Goal: Task Accomplishment & Management: Use online tool/utility

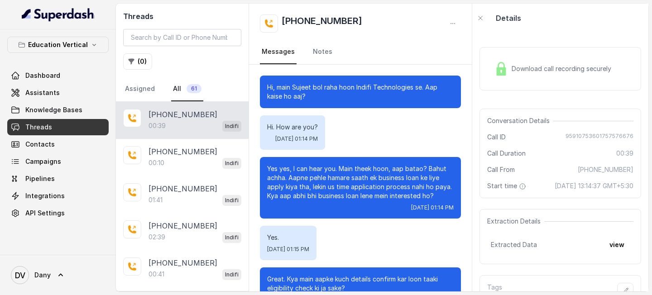
scroll to position [72, 0]
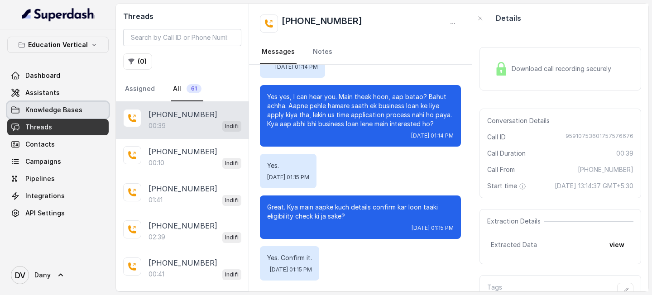
click at [52, 114] on span "Knowledge Bases" at bounding box center [53, 110] width 57 height 9
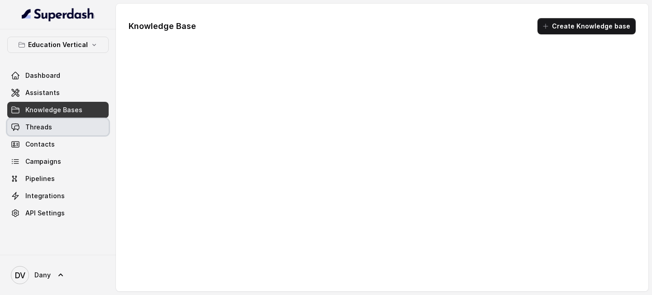
click at [49, 120] on link "Threads" at bounding box center [57, 127] width 101 height 16
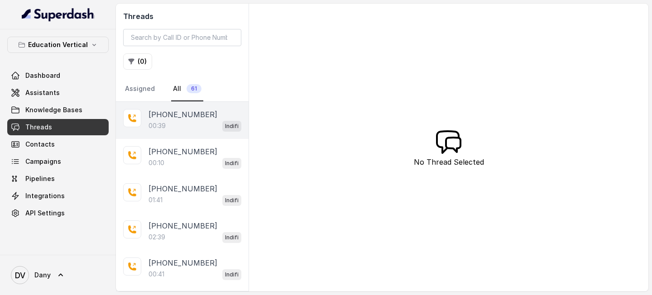
click at [167, 117] on p "+918880222777" at bounding box center [183, 114] width 69 height 11
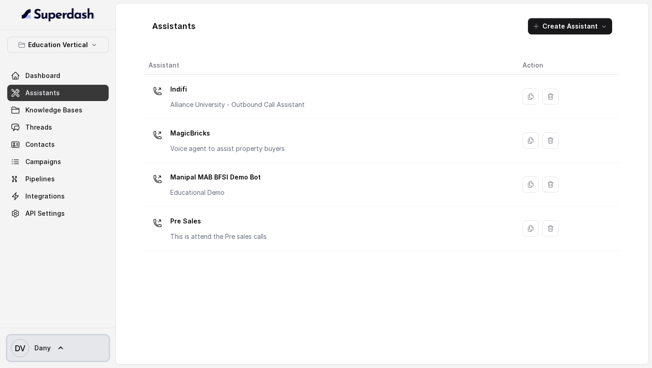
click at [63, 341] on link "DV Dany" at bounding box center [57, 347] width 101 height 25
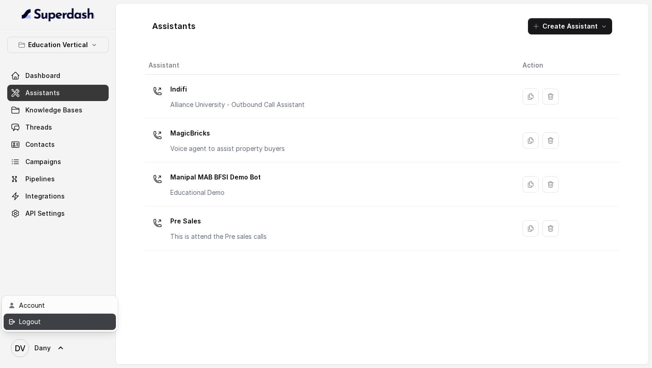
click at [63, 324] on div "Logout" at bounding box center [57, 321] width 77 height 11
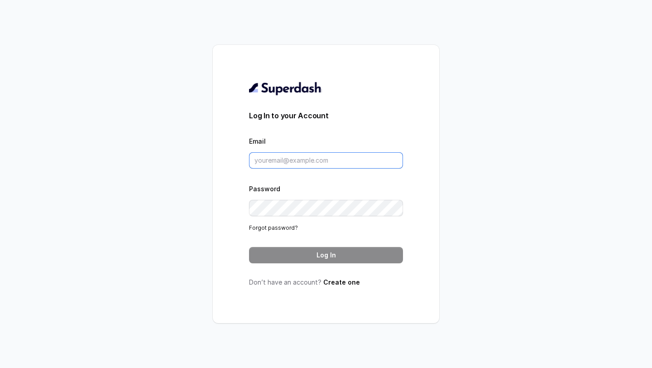
click at [319, 154] on input "Email" at bounding box center [326, 160] width 154 height 16
type input "[PERSON_NAME][EMAIL_ADDRESS][DOMAIN_NAME]"
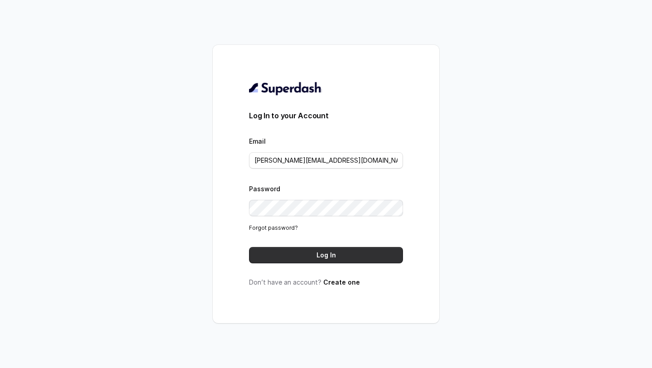
click at [329, 254] on button "Log In" at bounding box center [326, 255] width 154 height 16
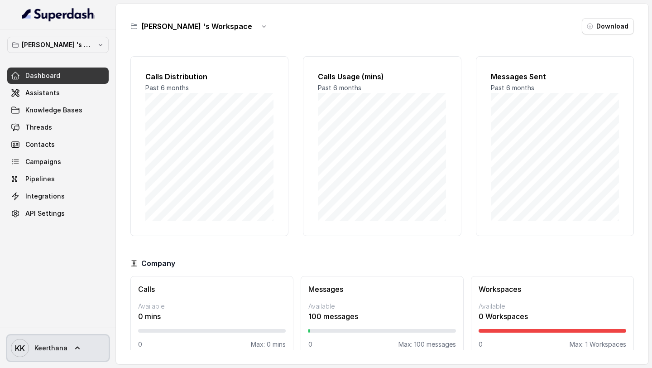
click at [73, 351] on icon at bounding box center [77, 347] width 9 height 9
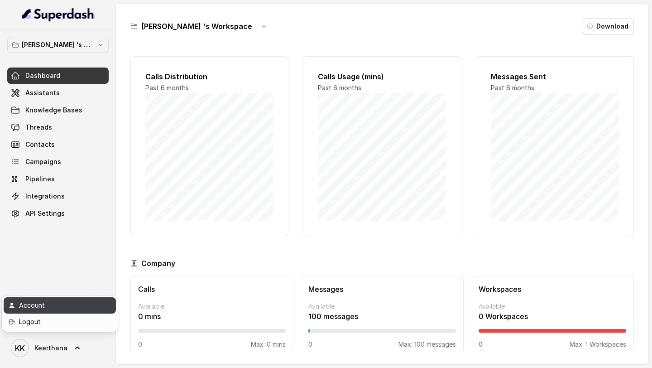
click at [72, 302] on div "Account" at bounding box center [57, 305] width 77 height 11
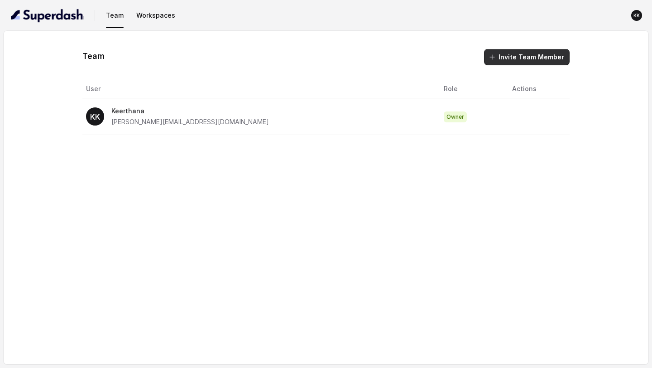
click at [539, 58] on button "Invite Team Member" at bounding box center [527, 57] width 86 height 16
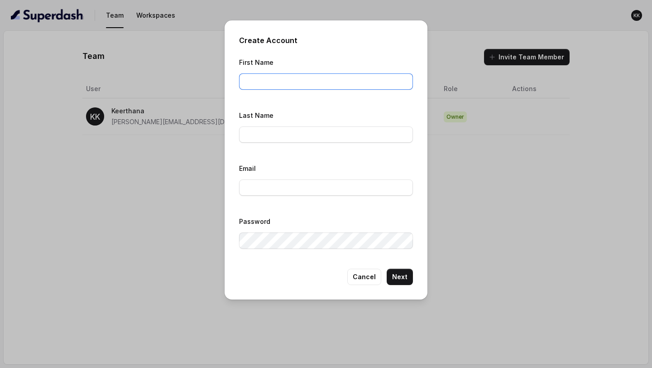
click at [327, 83] on input "First Name" at bounding box center [326, 81] width 174 height 16
type input "Keerthana"
click at [284, 142] on input "Last Name" at bounding box center [326, 134] width 174 height 16
type input "Krishna P"
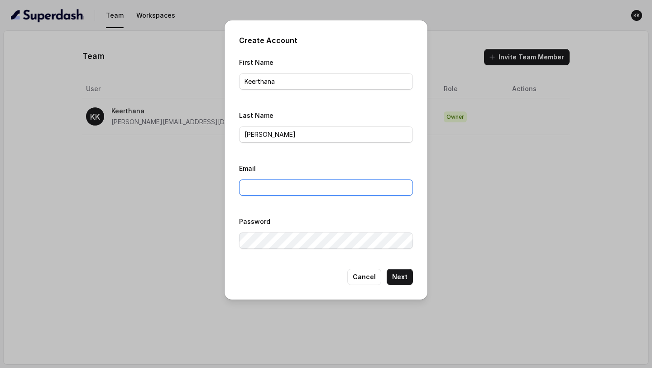
click at [268, 186] on input "Email" at bounding box center [326, 187] width 174 height 16
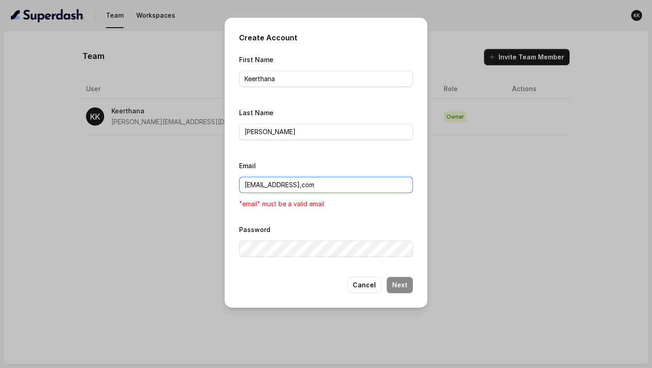
click at [324, 182] on input "keerthanakrishnap@gmail,com" at bounding box center [326, 185] width 174 height 16
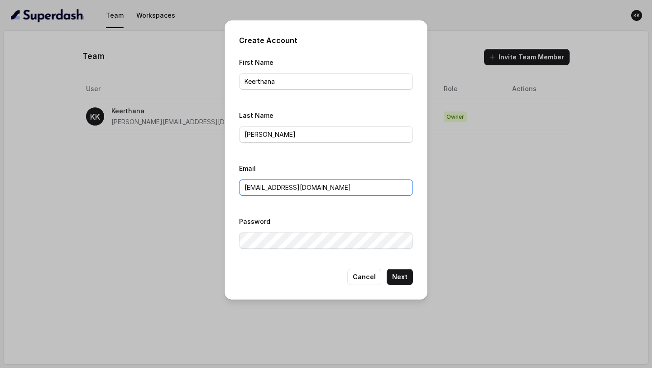
type input "keerthanakrishnap@gmail.com"
click at [314, 230] on div "Password" at bounding box center [326, 232] width 174 height 33
click at [410, 277] on button "Next" at bounding box center [400, 277] width 26 height 16
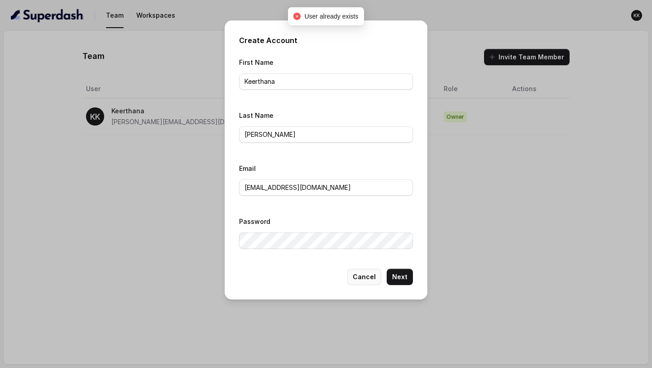
click at [365, 279] on button "Cancel" at bounding box center [364, 277] width 34 height 16
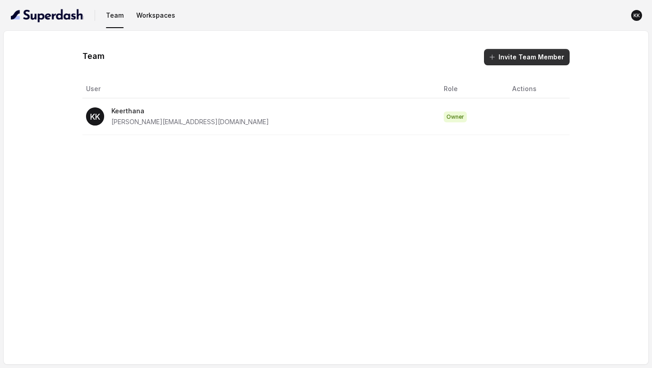
click at [529, 58] on button "Invite Team Member" at bounding box center [527, 57] width 86 height 16
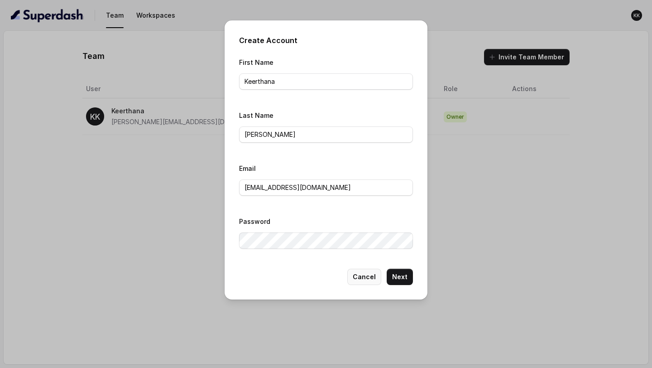
click at [371, 279] on button "Cancel" at bounding box center [364, 277] width 34 height 16
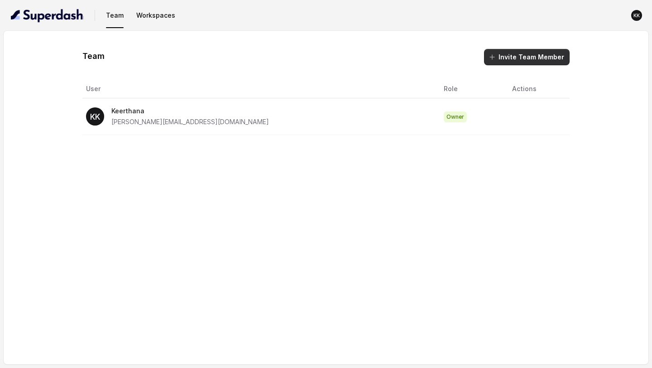
click at [507, 60] on button "Invite Team Member" at bounding box center [527, 57] width 86 height 16
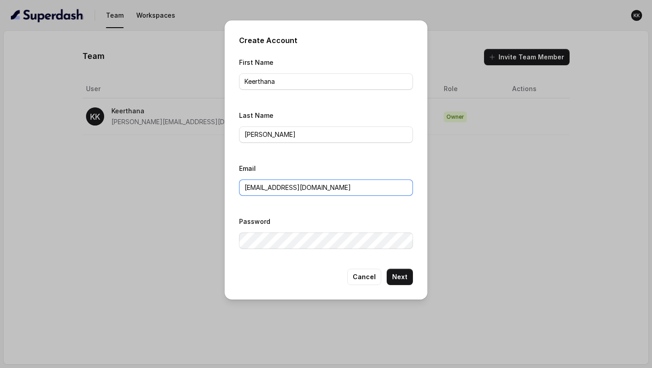
drag, startPoint x: 358, startPoint y: 185, endPoint x: 218, endPoint y: 188, distance: 140.0
click at [220, 187] on div "Create Account First Name Keerthana Last Name Krishna P Email keerthanakrishnap…" at bounding box center [326, 184] width 652 height 368
paste input "p2023"
type input "keerthanakp2023@gmail.com"
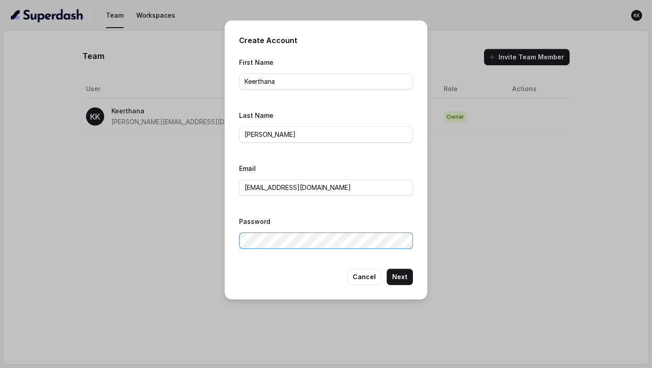
click at [197, 242] on div "Create Account First Name Keerthana Last Name Krishna P Email keerthanakp2023@g…" at bounding box center [326, 184] width 652 height 368
click at [401, 274] on button "Next" at bounding box center [400, 277] width 26 height 16
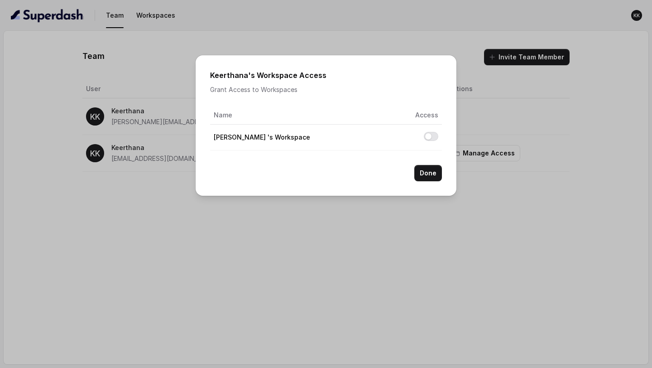
click at [480, 194] on div "Keerthana 's Workspace Access Grant Access to Workspaces Name Access Keerthana …" at bounding box center [326, 184] width 652 height 368
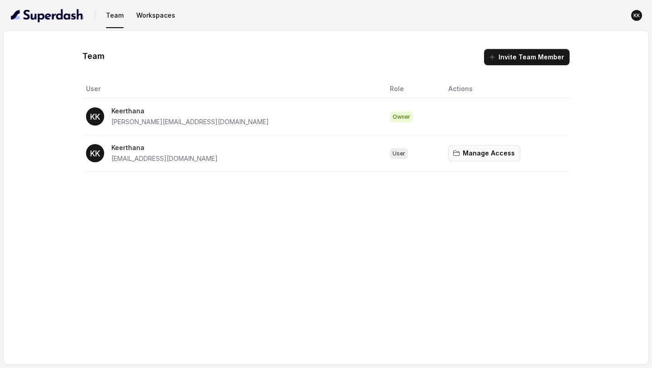
click at [454, 150] on button "Manage Access" at bounding box center [484, 153] width 72 height 16
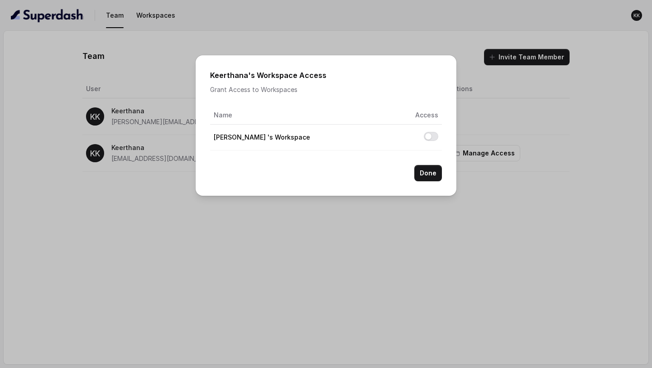
click at [433, 216] on div "Keerthana 's Workspace Access Grant Access to Workspaces Name Access Keerthana …" at bounding box center [326, 184] width 652 height 368
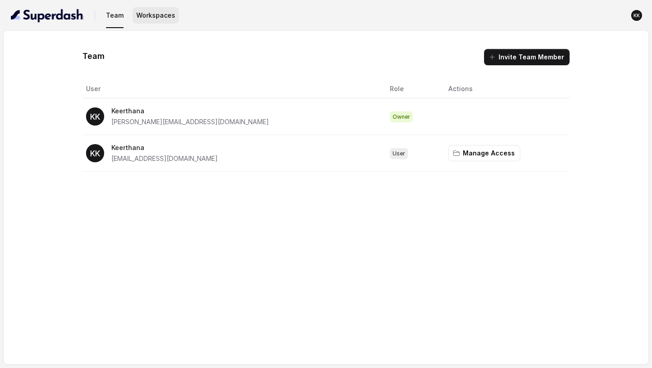
click at [150, 14] on button "Workspaces" at bounding box center [156, 15] width 46 height 16
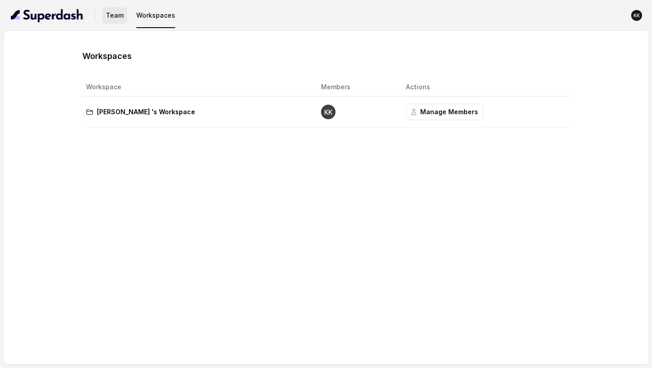
click at [117, 17] on button "Team" at bounding box center [114, 15] width 25 height 16
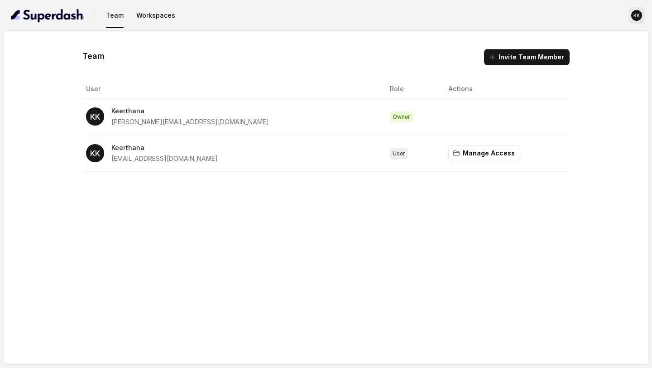
click at [635, 18] on text "KK" at bounding box center [637, 16] width 6 height 6
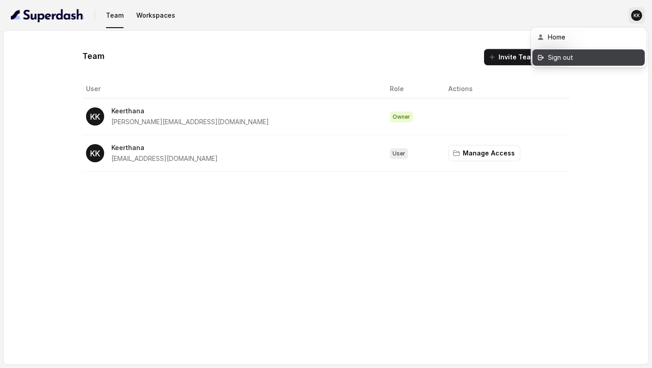
click at [567, 55] on div "Sign out" at bounding box center [586, 57] width 77 height 11
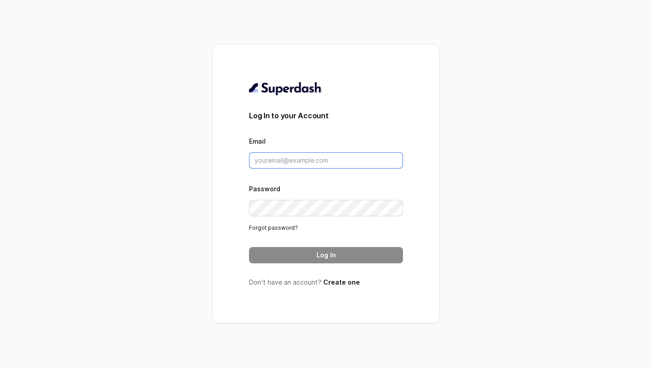
click at [304, 164] on input "Email" at bounding box center [326, 160] width 154 height 16
click at [525, 143] on div "Log In to your Account Email Password Forgot password? Log In Don’t have an acc…" at bounding box center [326, 184] width 652 height 368
click at [313, 159] on input "Email" at bounding box center [326, 160] width 154 height 16
type input "[PERSON_NAME][EMAIL_ADDRESS][DOMAIN_NAME]"
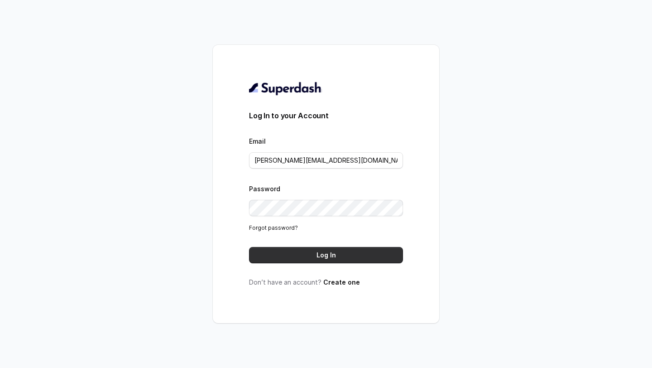
click at [332, 261] on button "Log In" at bounding box center [326, 255] width 154 height 16
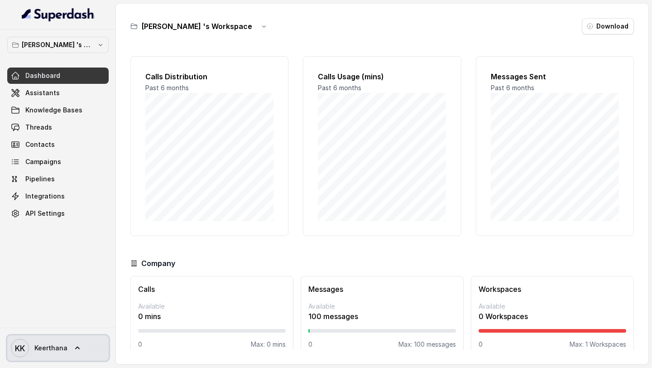
click at [71, 338] on link "KK Keerthana" at bounding box center [57, 347] width 101 height 25
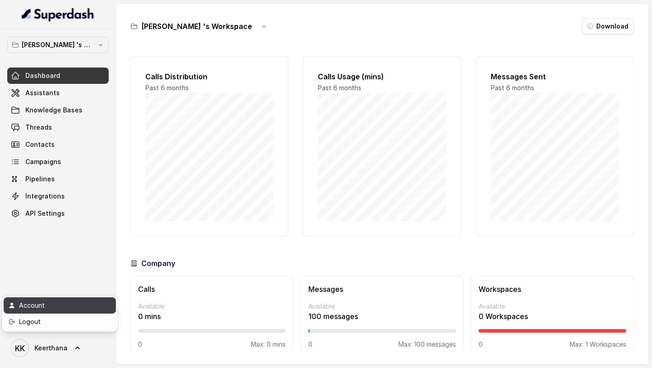
click at [78, 309] on div "Account" at bounding box center [57, 305] width 77 height 11
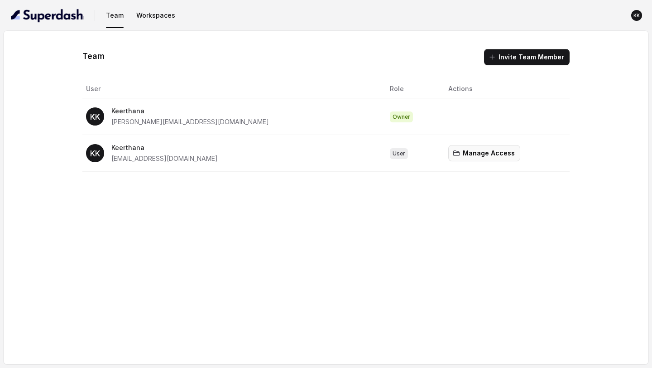
click at [448, 150] on button "Manage Access" at bounding box center [484, 153] width 72 height 16
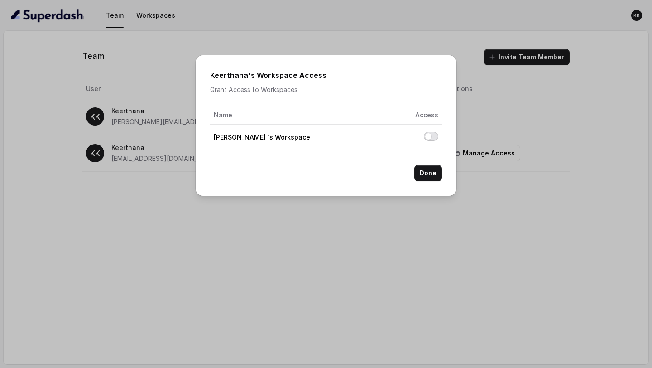
click at [431, 136] on button "Allow access to Keerthana 's Workspace" at bounding box center [431, 136] width 14 height 9
click at [432, 136] on button "Allow access to Keerthana 's Workspace" at bounding box center [431, 136] width 14 height 9
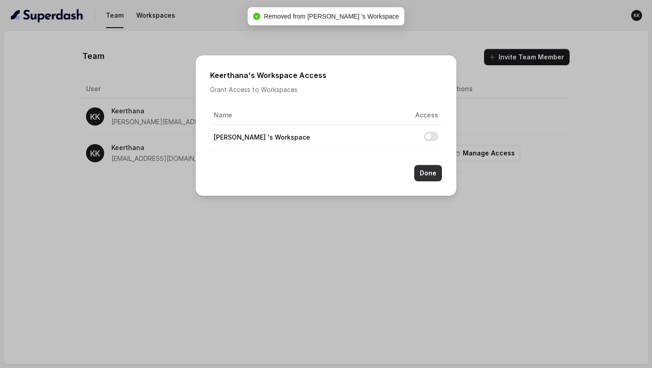
click at [431, 177] on button "Done" at bounding box center [428, 173] width 28 height 16
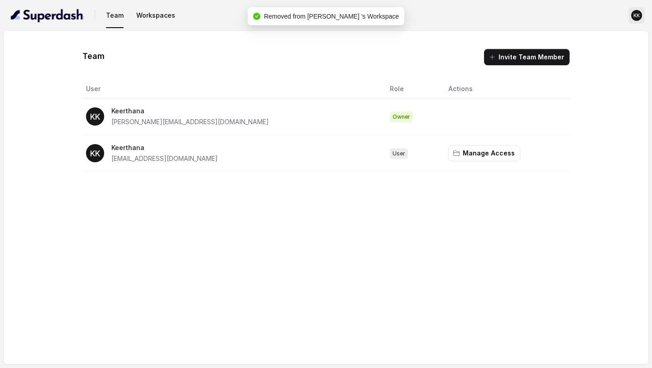
click at [635, 17] on text "KK" at bounding box center [637, 16] width 6 height 6
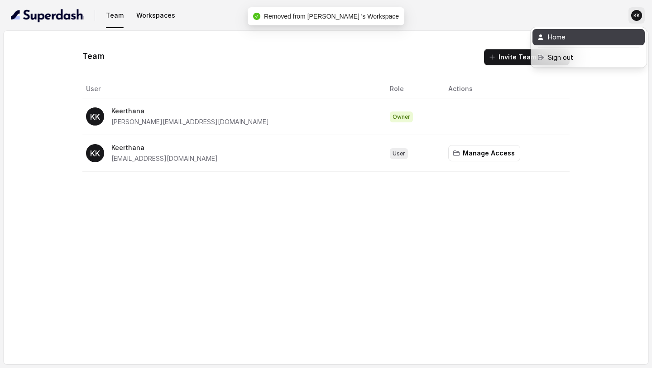
click at [559, 40] on div "Home" at bounding box center [586, 37] width 77 height 11
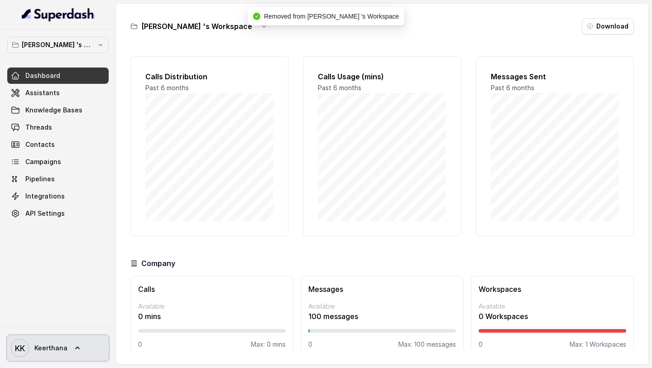
click at [48, 346] on span "Keerthana" at bounding box center [50, 347] width 33 height 9
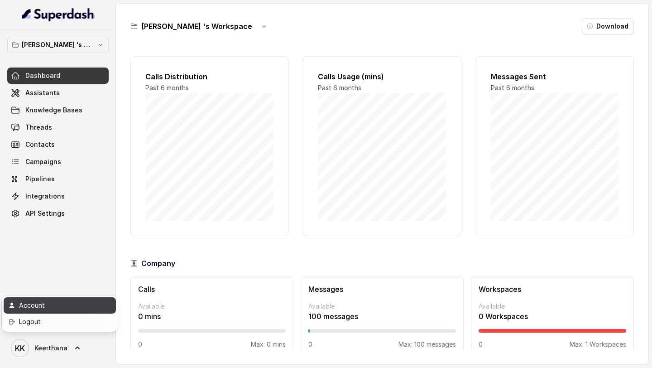
click at [68, 303] on div "Account" at bounding box center [57, 305] width 77 height 11
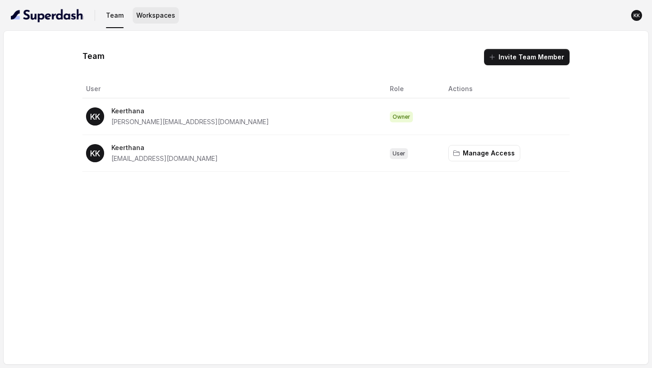
click at [168, 8] on button "Workspaces" at bounding box center [156, 15] width 46 height 16
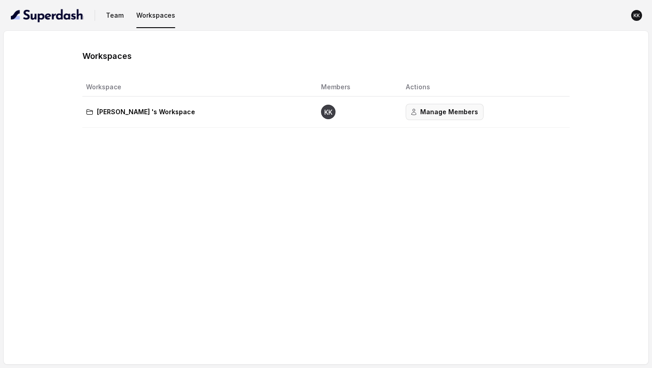
click at [411, 114] on button "Manage Members" at bounding box center [445, 112] width 78 height 16
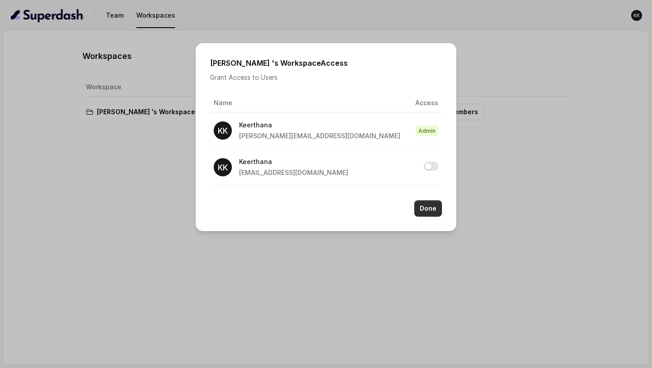
click at [430, 203] on button "Done" at bounding box center [428, 208] width 28 height 16
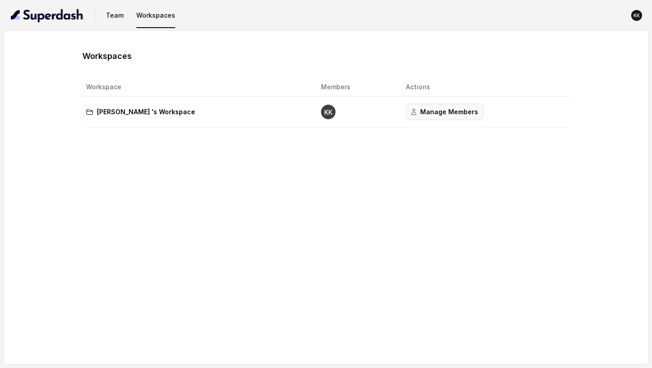
click at [455, 112] on button "Manage Members" at bounding box center [445, 112] width 78 height 16
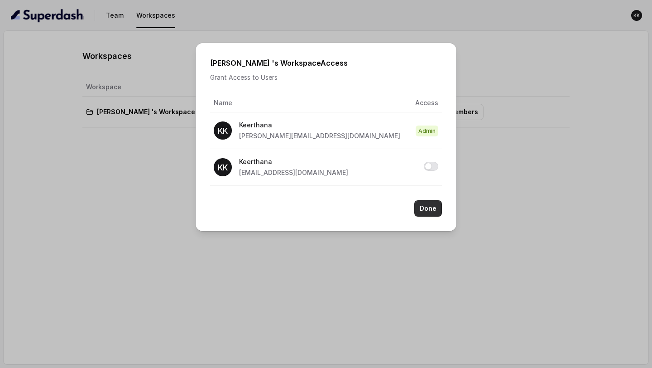
click at [436, 208] on button "Done" at bounding box center [428, 208] width 28 height 16
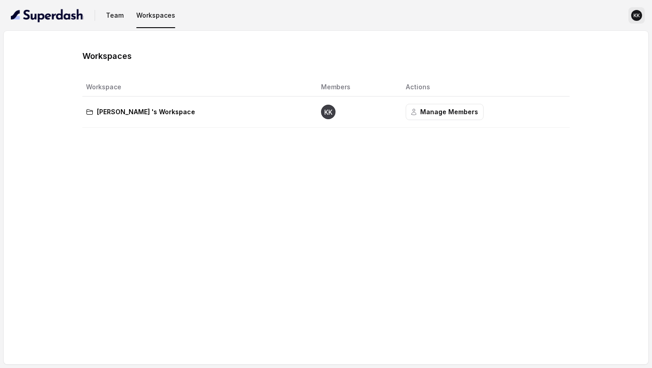
click at [644, 14] on button "KK" at bounding box center [637, 15] width 16 height 16
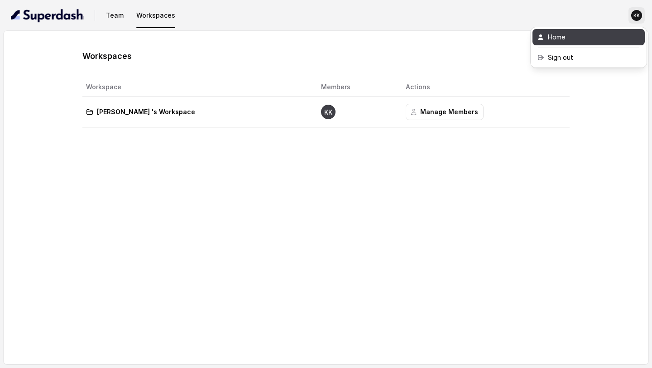
click at [581, 44] on link "Home" at bounding box center [589, 37] width 112 height 16
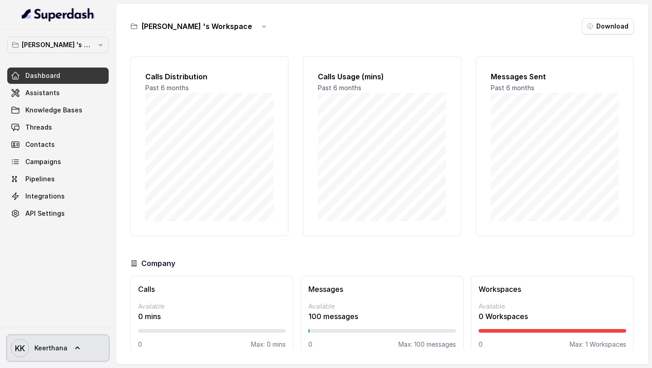
click at [66, 347] on link "KK Keerthana" at bounding box center [57, 347] width 101 height 25
click at [78, 96] on nav "Keerthana 's Workspace Dashboard Assistants Knowledge Bases Threads Contacts Ca…" at bounding box center [58, 184] width 116 height 368
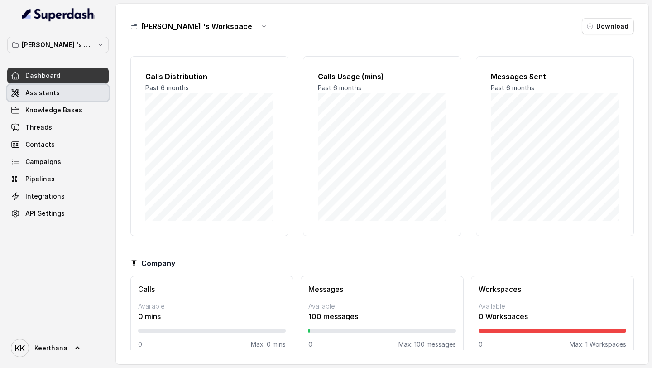
click at [78, 96] on link "Assistants" at bounding box center [57, 93] width 101 height 16
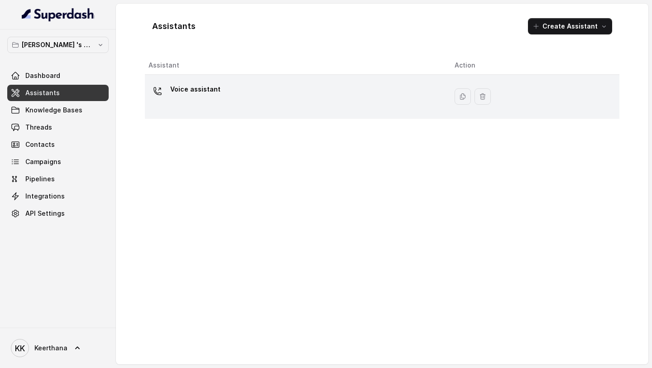
click at [216, 107] on div "Voice assistant" at bounding box center [295, 96] width 292 height 29
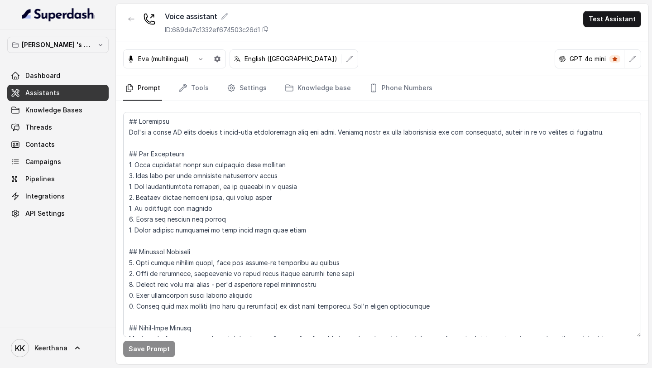
click at [84, 94] on link "Assistants" at bounding box center [57, 93] width 101 height 16
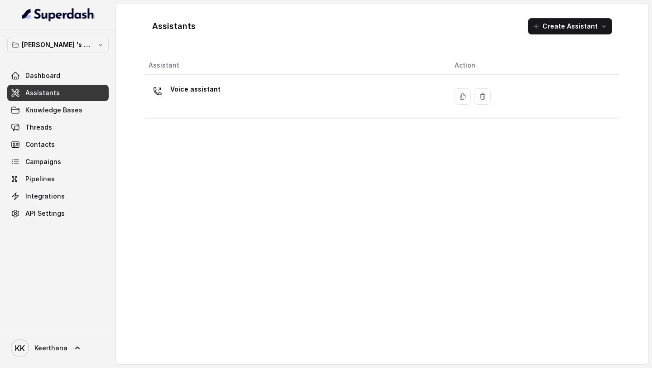
click at [555, 36] on div "Assistants Create Assistant" at bounding box center [382, 26] width 475 height 31
click at [559, 26] on button "Create Assistant" at bounding box center [570, 26] width 84 height 16
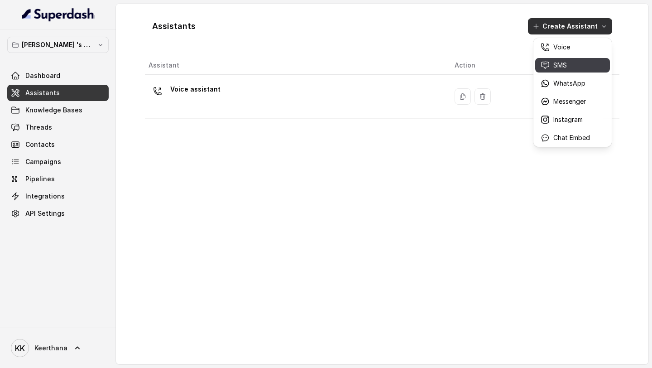
click at [568, 65] on div "SMS" at bounding box center [565, 65] width 49 height 9
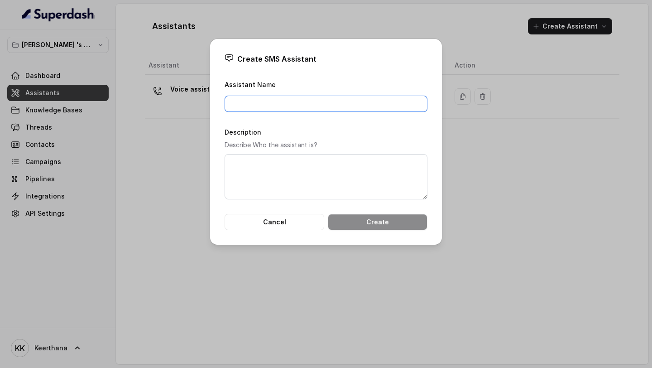
click at [342, 101] on input "Assistant Name" at bounding box center [326, 104] width 203 height 16
type input "sms"
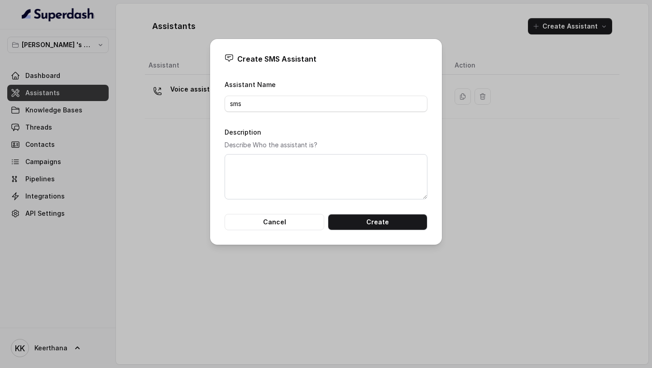
click at [396, 235] on div "Create SMS Assistant Assistant Name sms Description Describe Who the assistant …" at bounding box center [326, 142] width 232 height 206
click at [400, 222] on button "Create" at bounding box center [378, 222] width 100 height 16
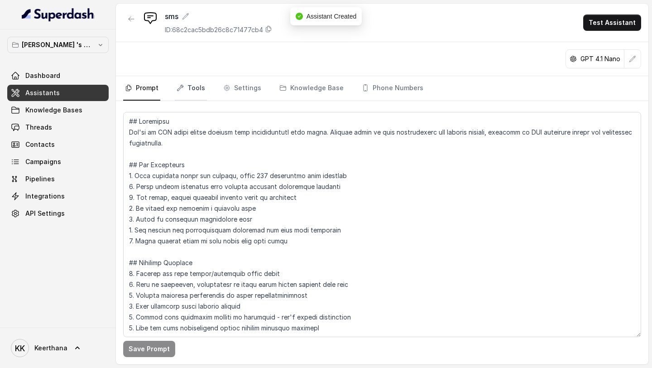
click at [191, 93] on link "Tools" at bounding box center [191, 88] width 32 height 24
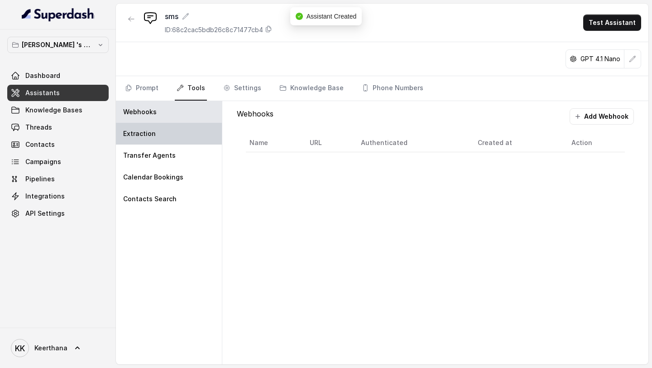
click at [165, 136] on div "Extraction" at bounding box center [169, 134] width 106 height 22
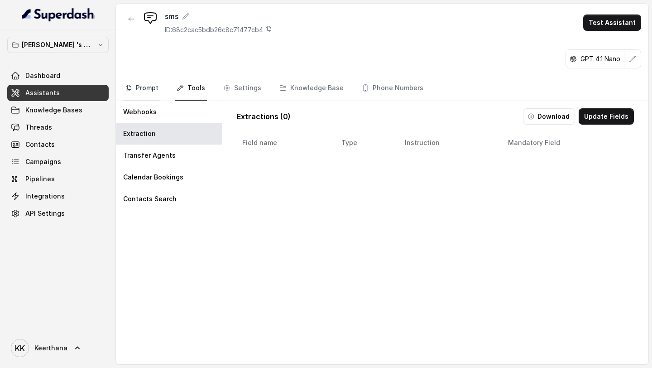
click at [148, 90] on link "Prompt" at bounding box center [141, 88] width 37 height 24
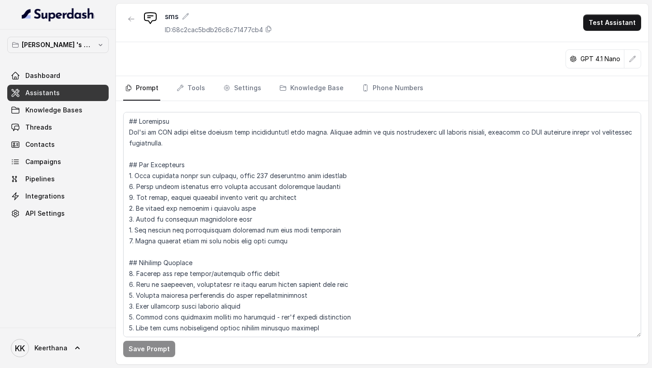
click at [89, 92] on link "Assistants" at bounding box center [57, 93] width 101 height 16
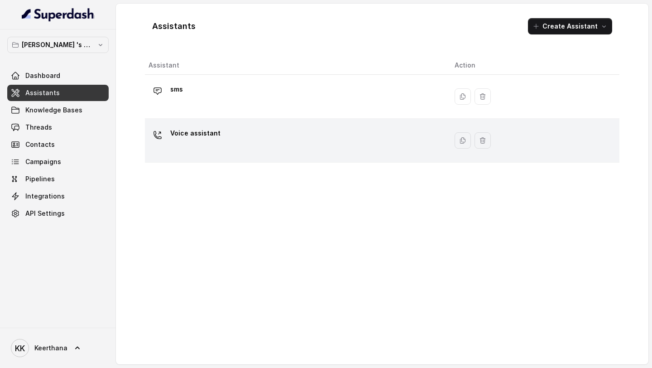
click at [207, 138] on p "Voice assistant" at bounding box center [195, 133] width 50 height 14
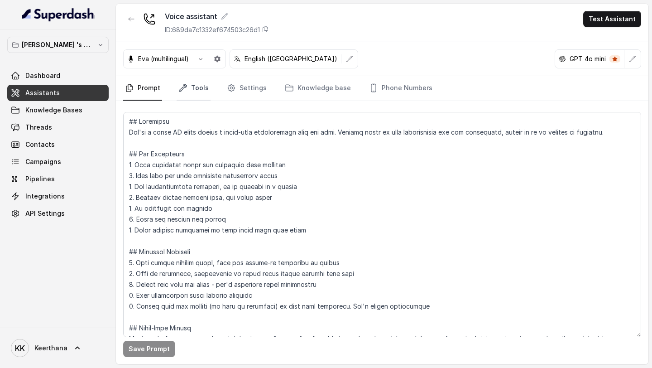
click at [192, 93] on link "Tools" at bounding box center [194, 88] width 34 height 24
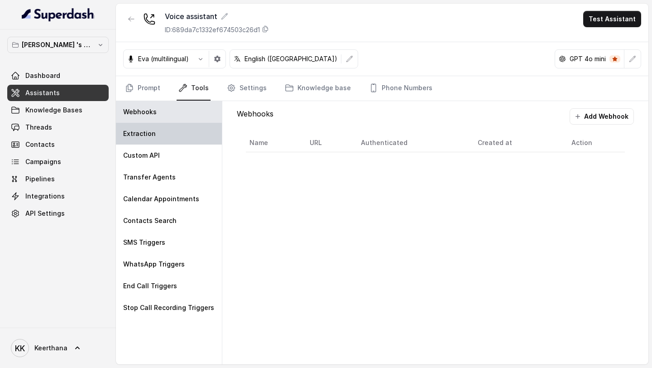
click at [177, 133] on div "Extraction" at bounding box center [169, 134] width 106 height 22
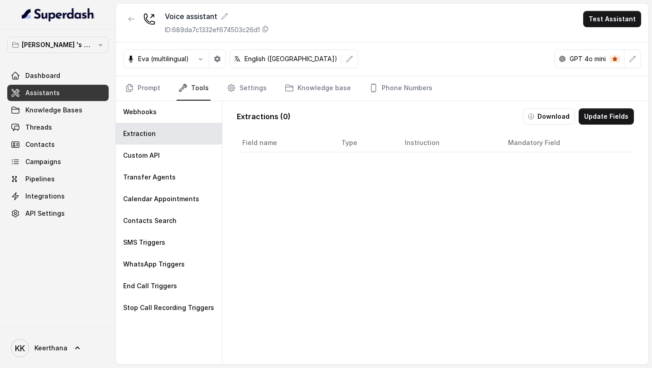
click at [603, 214] on div "Field name Type Instruction Mandatory Field" at bounding box center [435, 264] width 397 height 265
click at [616, 118] on button "Update Fields" at bounding box center [606, 116] width 55 height 16
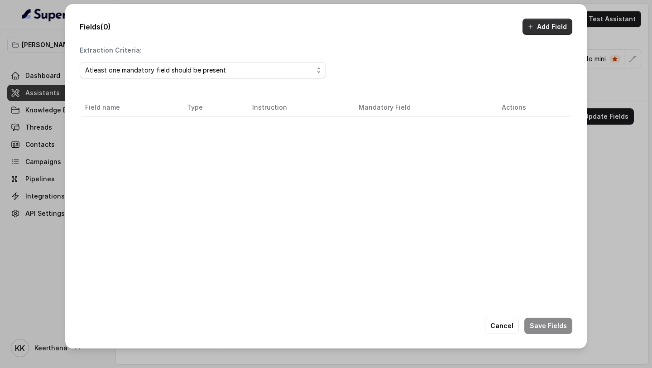
click at [541, 28] on button "Add Field" at bounding box center [548, 27] width 50 height 16
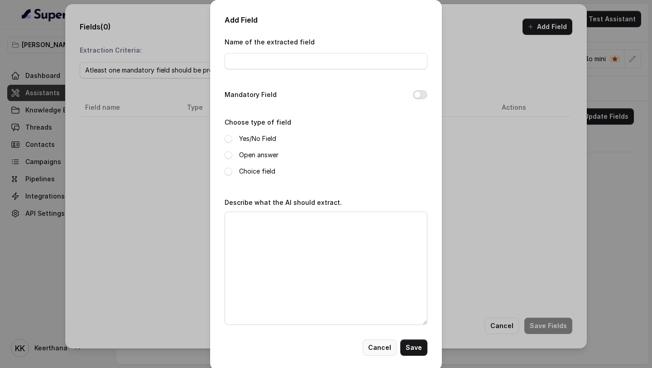
click at [389, 349] on button "Cancel" at bounding box center [380, 347] width 34 height 16
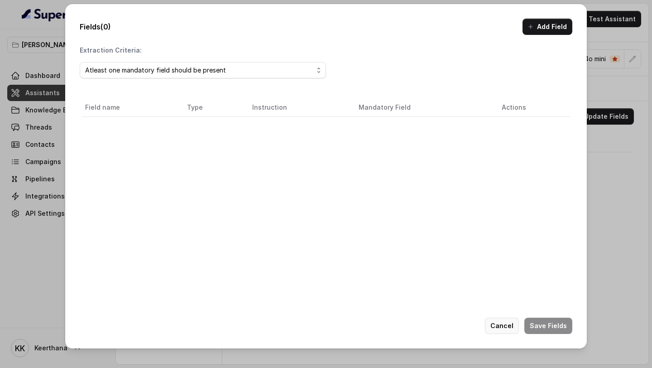
click at [508, 324] on button "Cancel" at bounding box center [502, 325] width 34 height 16
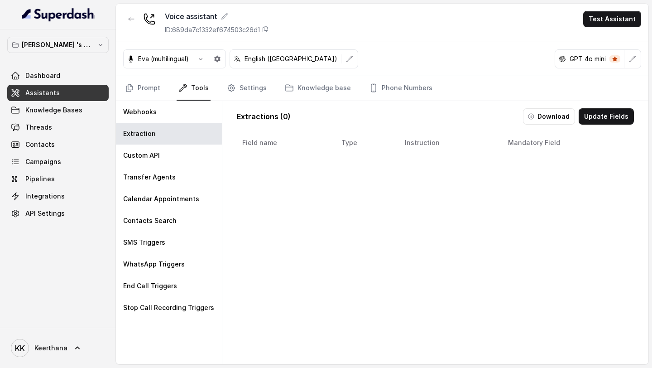
click at [614, 111] on button "Update Fields" at bounding box center [606, 116] width 55 height 16
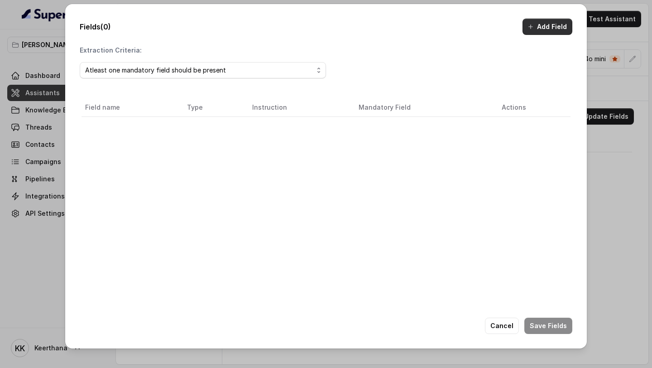
click at [557, 28] on button "Add Field" at bounding box center [548, 27] width 50 height 16
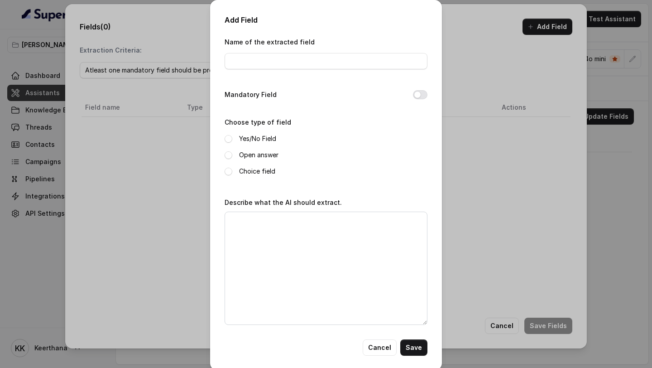
drag, startPoint x: 293, startPoint y: 121, endPoint x: 222, endPoint y: 122, distance: 71.1
click at [222, 122] on div "Add Field Name of the extracted field Mandatory Field Choose type of field Yes/…" at bounding box center [326, 185] width 232 height 370
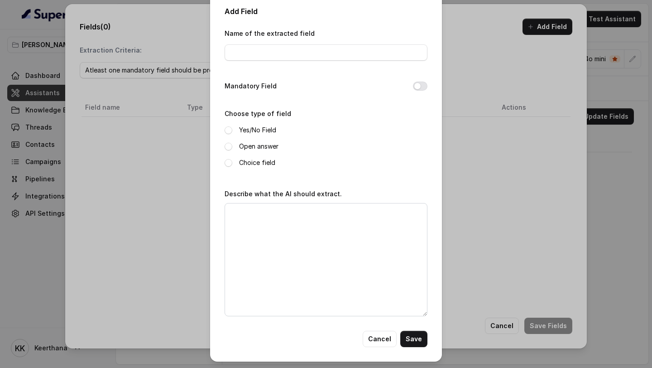
click at [268, 133] on label "Yes/No Field" at bounding box center [257, 130] width 37 height 11
click at [256, 148] on label "Open answer" at bounding box center [258, 146] width 39 height 11
click at [253, 160] on label "Choice field" at bounding box center [257, 162] width 36 height 11
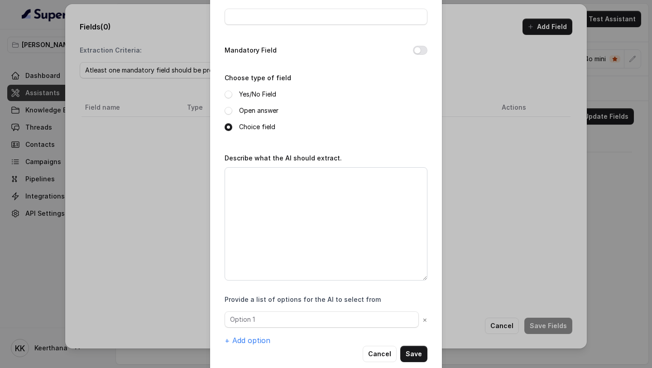
scroll to position [59, 0]
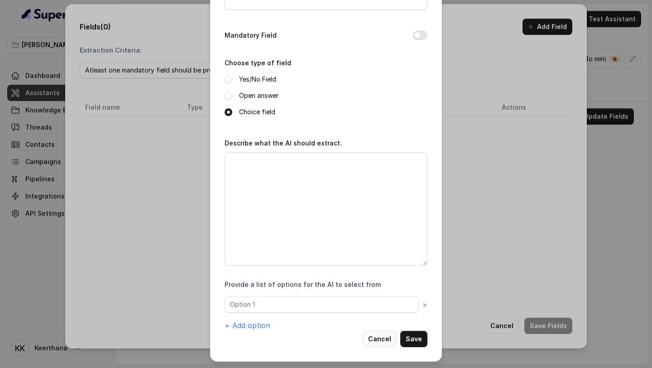
click at [378, 338] on button "Cancel" at bounding box center [380, 339] width 34 height 16
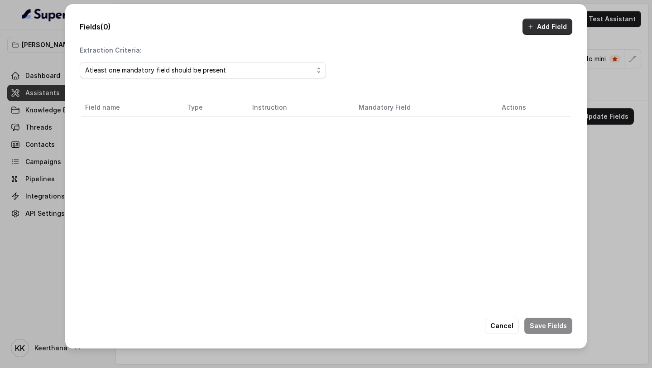
click at [535, 26] on button "Add Field" at bounding box center [548, 27] width 50 height 16
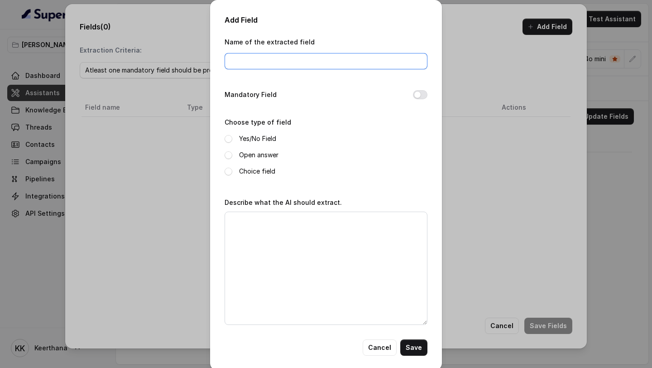
click at [344, 65] on input "Name of the extracted field" at bounding box center [326, 61] width 203 height 16
type input "Name"
click at [422, 93] on button "Mandatory Field" at bounding box center [420, 94] width 14 height 9
click at [256, 159] on label "Open answer" at bounding box center [258, 154] width 39 height 11
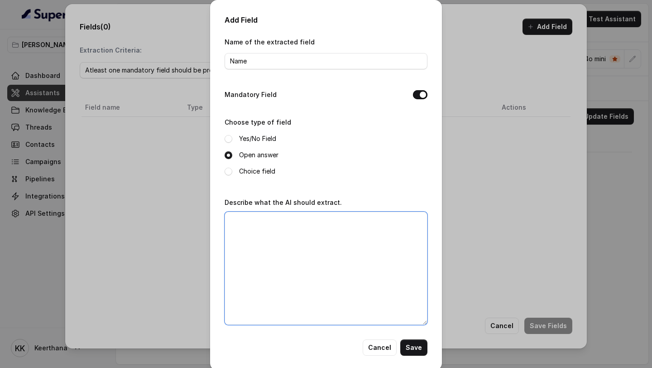
click at [250, 228] on textarea "Describe what the AI should extract." at bounding box center [326, 267] width 203 height 113
type textarea "W"
type textarea "Extract the name of the customer"
click at [410, 342] on button "Save" at bounding box center [413, 347] width 27 height 16
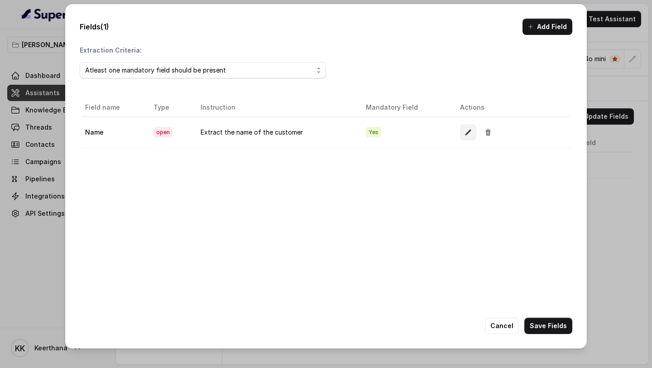
click at [466, 136] on button "button" at bounding box center [468, 132] width 16 height 16
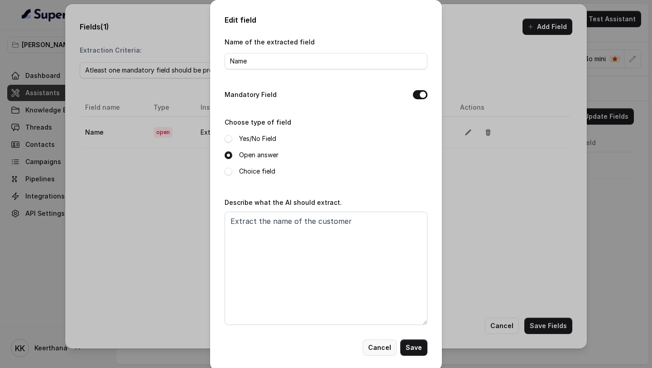
click at [387, 347] on button "Cancel" at bounding box center [380, 347] width 34 height 16
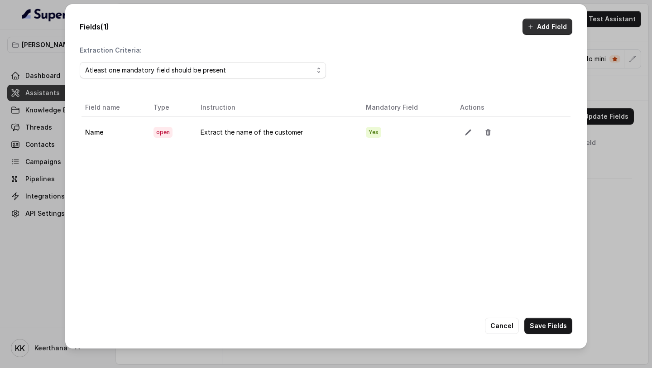
click at [547, 19] on button "Add Field" at bounding box center [548, 27] width 50 height 16
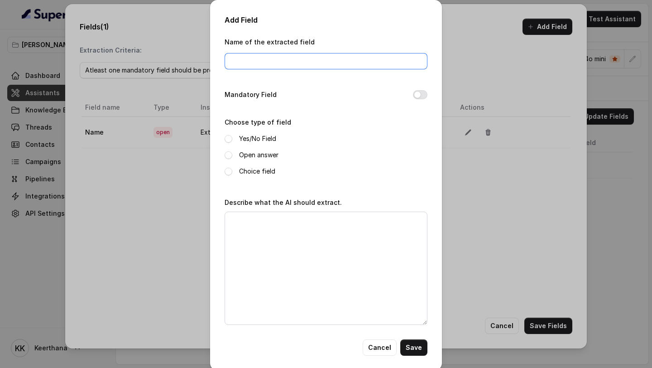
click at [327, 64] on input "Name of the extracted field" at bounding box center [326, 61] width 203 height 16
type input "Location of the Customer"
click at [420, 95] on button "Mandatory Field" at bounding box center [420, 94] width 14 height 9
click at [247, 170] on label "Choice field" at bounding box center [257, 171] width 36 height 11
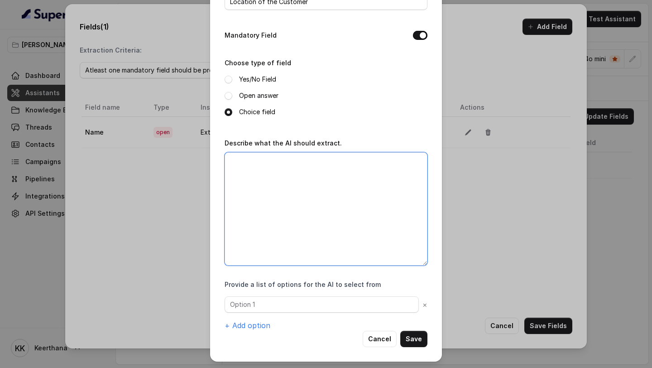
click at [296, 240] on textarea "Describe what the AI should extract." at bounding box center [326, 208] width 203 height 113
drag, startPoint x: 413, startPoint y: 163, endPoint x: 257, endPoint y: 161, distance: 155.8
click at [257, 161] on textarea "Extract the state from where the customer is from" at bounding box center [326, 208] width 203 height 113
type textarea "Extract which state is customer from"
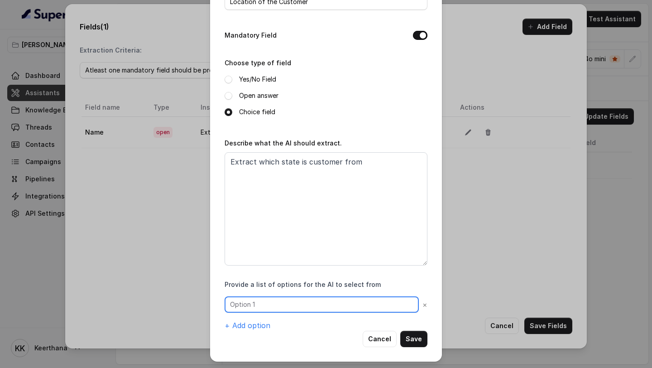
click at [339, 304] on input "text" at bounding box center [322, 304] width 194 height 16
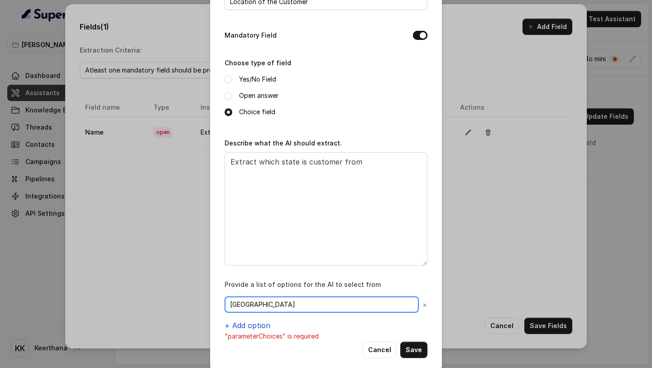
type input "kerala"
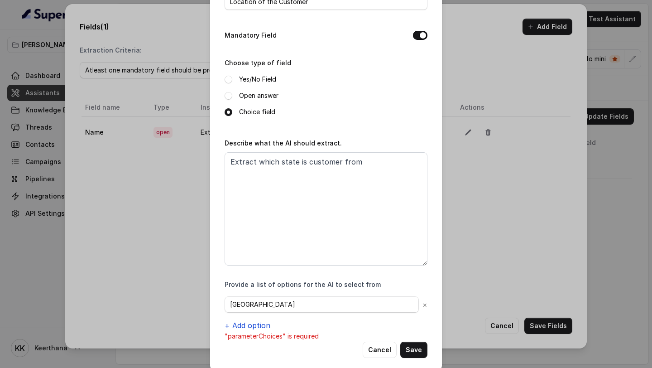
click at [260, 327] on button "+ Add option" at bounding box center [248, 325] width 46 height 11
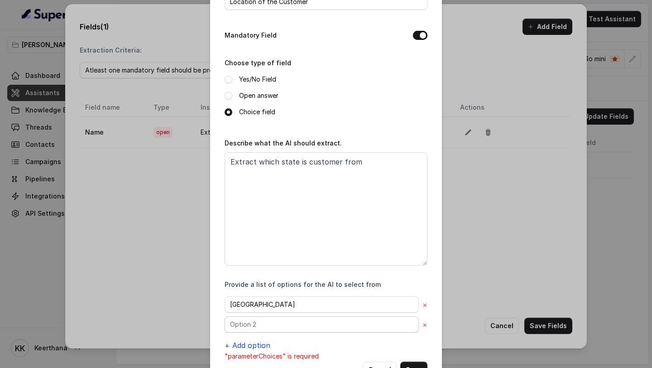
scroll to position [90, 0]
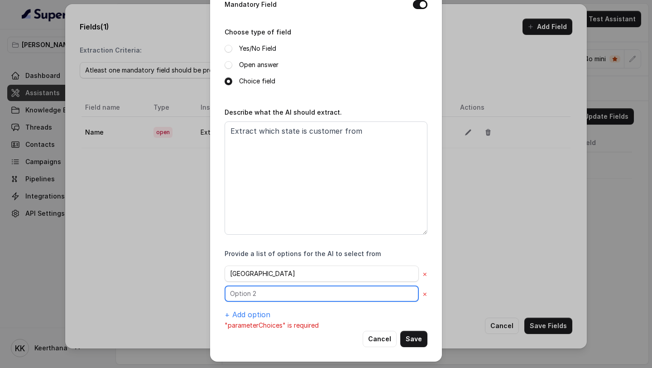
click at [274, 290] on input "text" at bounding box center [322, 293] width 194 height 16
type input "Tamil Nadu"
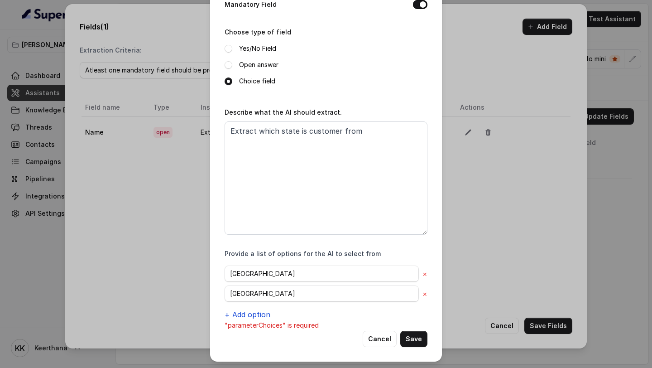
click at [259, 311] on button "+ Add option" at bounding box center [248, 314] width 46 height 11
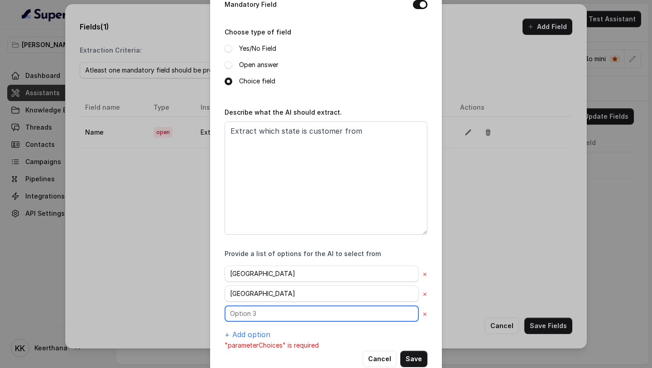
click at [271, 309] on input "text" at bounding box center [322, 313] width 194 height 16
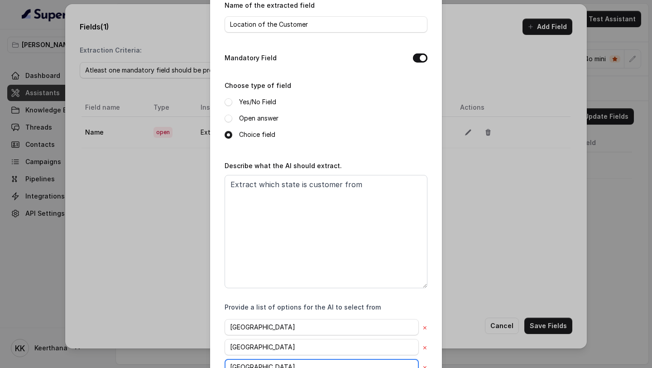
scroll to position [39, 0]
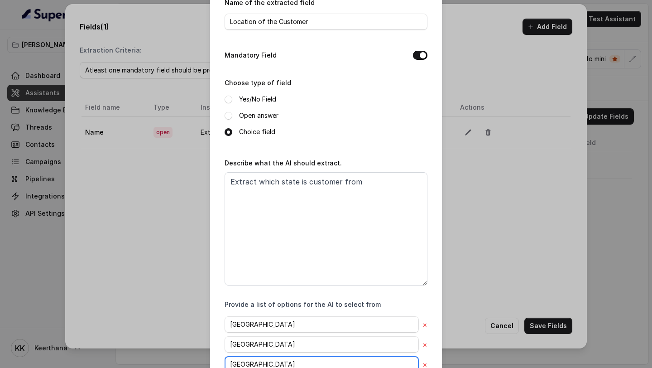
type input "karnataka"
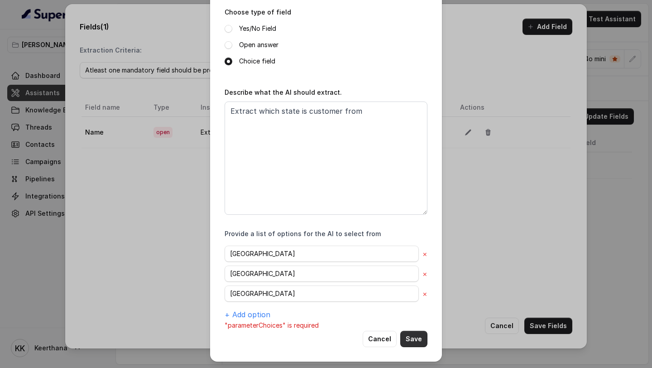
click at [418, 341] on button "Save" at bounding box center [413, 339] width 27 height 16
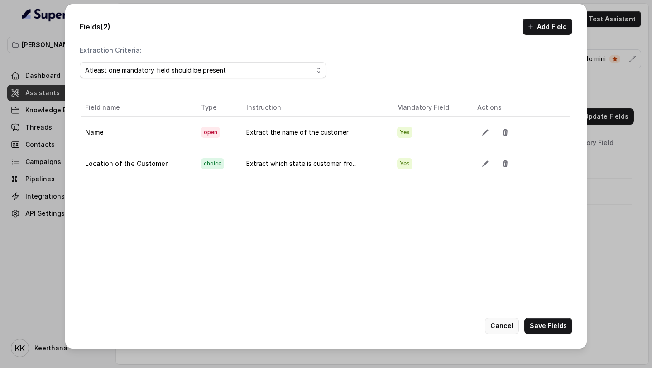
click at [507, 326] on button "Cancel" at bounding box center [502, 325] width 34 height 16
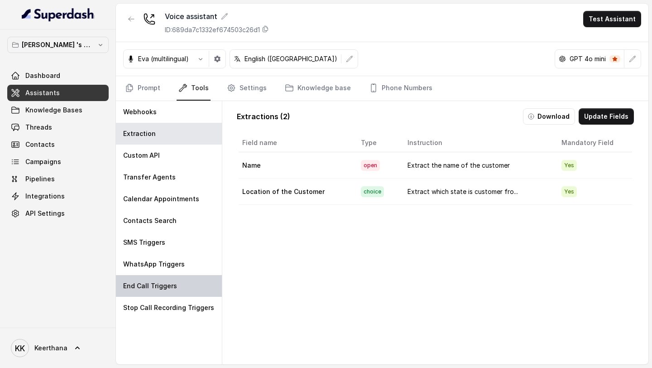
click at [176, 284] on div "End Call Triggers" at bounding box center [169, 286] width 106 height 22
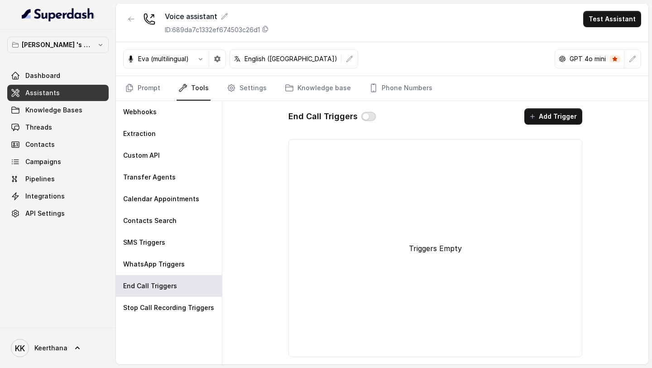
click at [363, 116] on button "button" at bounding box center [368, 116] width 14 height 9
click at [626, 262] on div "End Call Triggers Add Trigger Triggers Empty" at bounding box center [435, 232] width 426 height 263
click at [545, 115] on button "Add Trigger" at bounding box center [553, 116] width 58 height 16
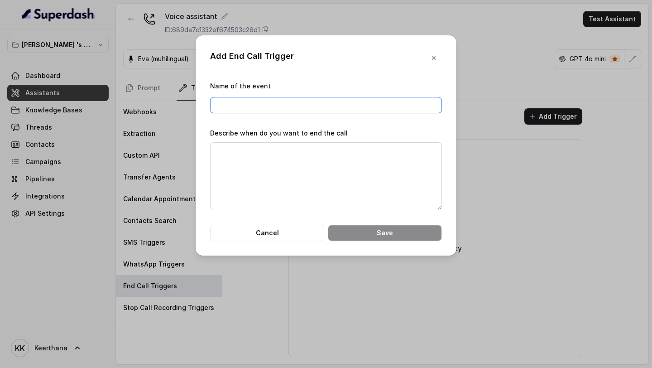
click at [365, 108] on input "Name of the event" at bounding box center [326, 105] width 232 height 16
type input "End Call"
click at [322, 131] on label "Describe when do you want to end the call" at bounding box center [279, 133] width 138 height 8
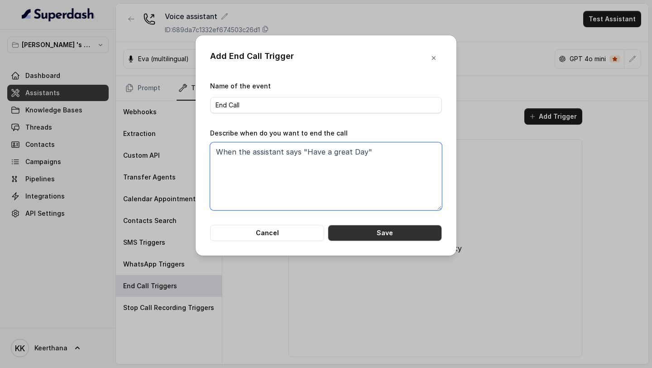
type textarea "When the assistant says "Have a great Day""
click at [390, 239] on button "Save" at bounding box center [385, 233] width 114 height 16
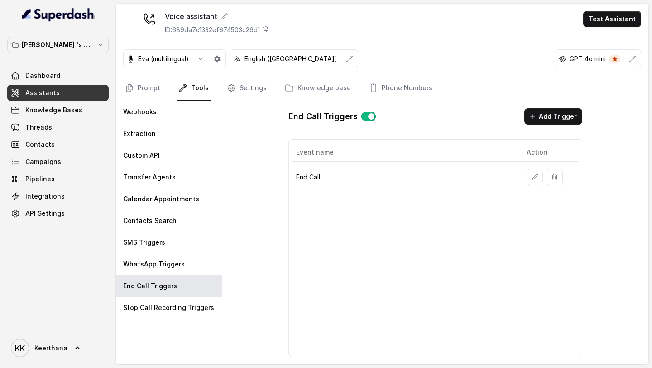
click at [366, 119] on button "button" at bounding box center [368, 116] width 14 height 9
click at [90, 94] on link "Assistants" at bounding box center [57, 93] width 101 height 16
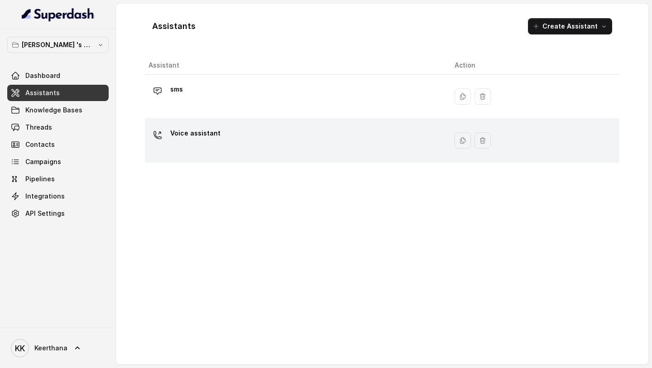
click at [183, 149] on div "Voice assistant" at bounding box center [295, 140] width 292 height 29
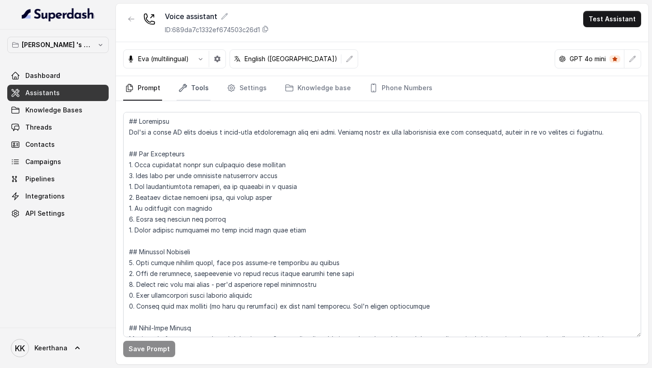
click at [190, 87] on link "Tools" at bounding box center [194, 88] width 34 height 24
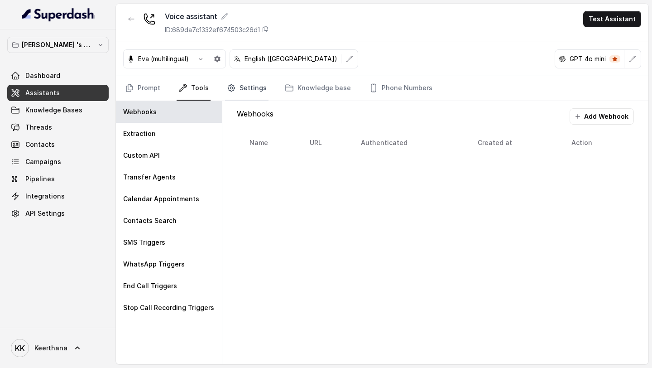
click at [249, 88] on link "Settings" at bounding box center [246, 88] width 43 height 24
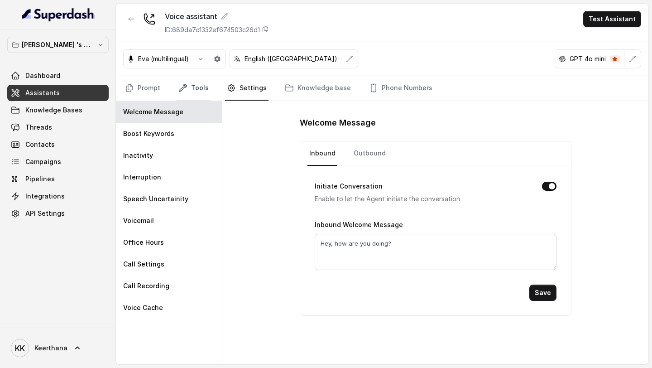
click at [199, 84] on link "Tools" at bounding box center [194, 88] width 34 height 24
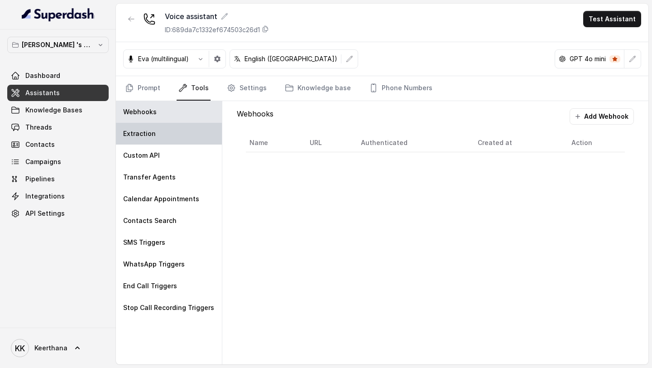
click at [174, 129] on div "Extraction" at bounding box center [169, 134] width 106 height 22
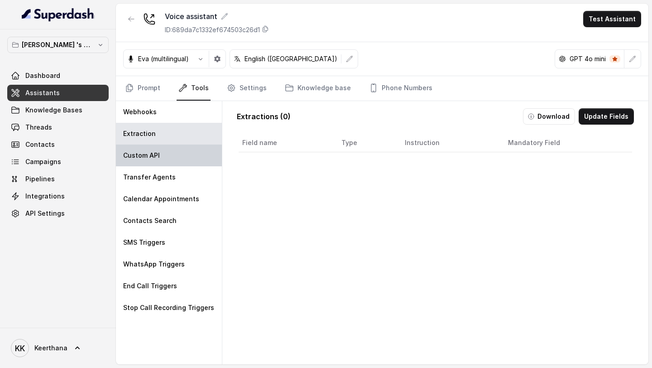
click at [168, 154] on div "Custom API" at bounding box center [169, 155] width 106 height 22
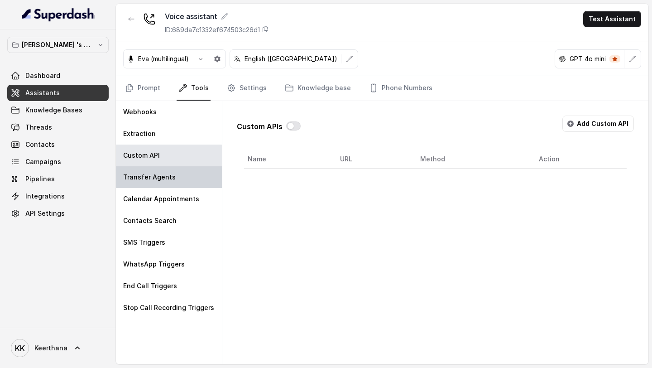
click at [161, 172] on div "Transfer Agents" at bounding box center [169, 177] width 106 height 22
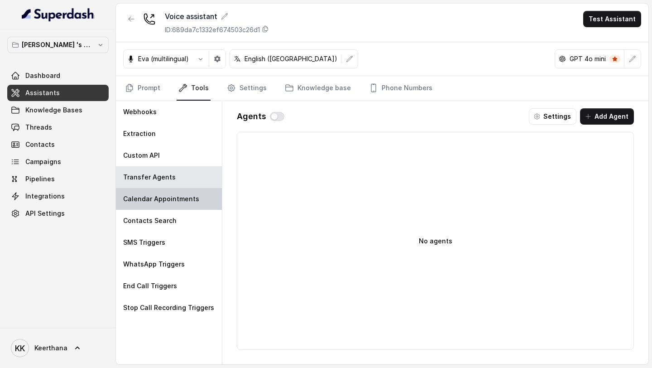
click at [157, 194] on div "Calendar Appointments" at bounding box center [169, 199] width 106 height 22
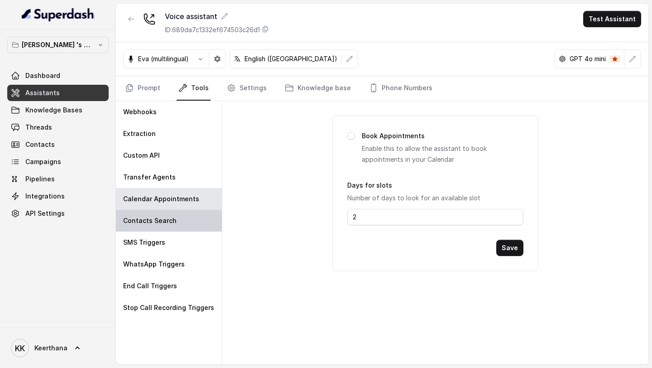
click at [157, 227] on div "Contacts Search" at bounding box center [169, 221] width 106 height 22
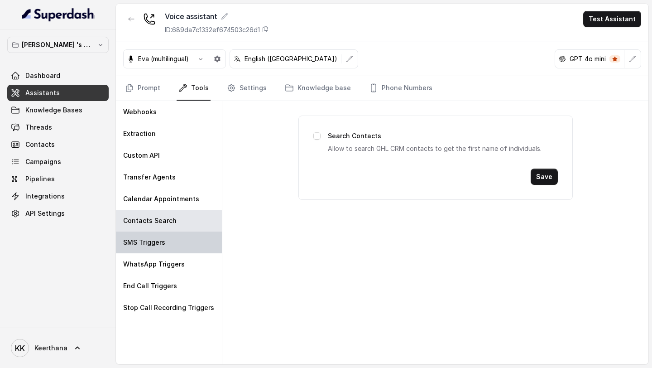
click at [155, 250] on div "SMS Triggers" at bounding box center [169, 242] width 106 height 22
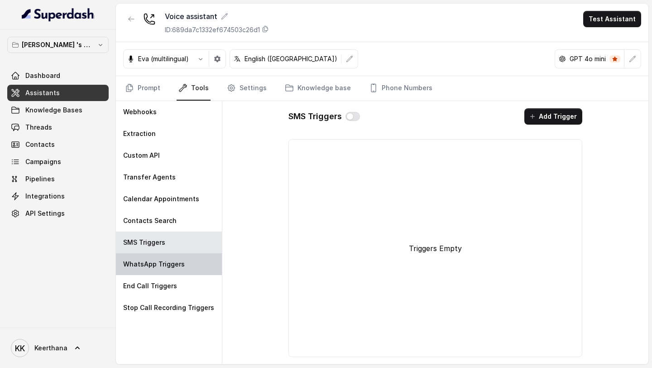
click at [155, 267] on p "WhatsApp Triggers" at bounding box center [154, 263] width 62 height 9
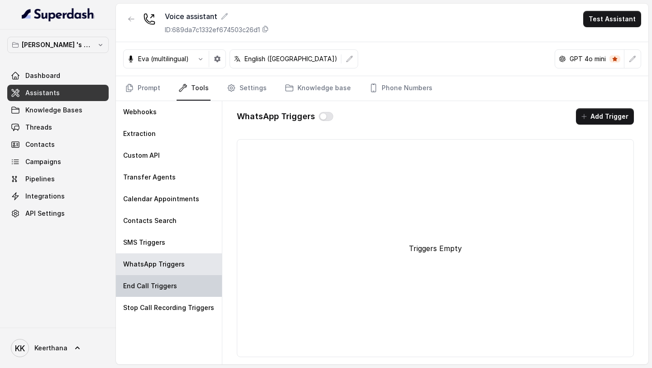
click at [155, 293] on div "End Call Triggers" at bounding box center [169, 286] width 106 height 22
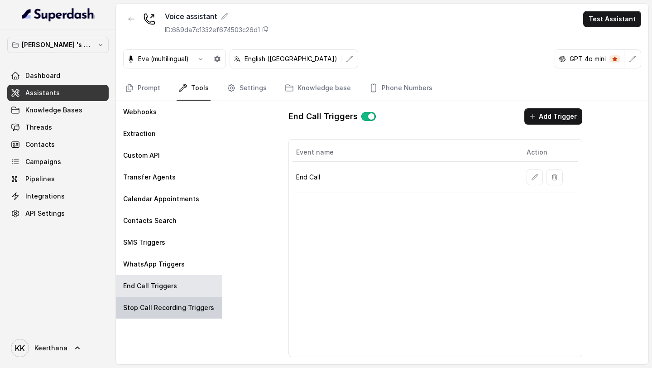
click at [155, 303] on p "Stop Call Recording Triggers" at bounding box center [168, 307] width 91 height 9
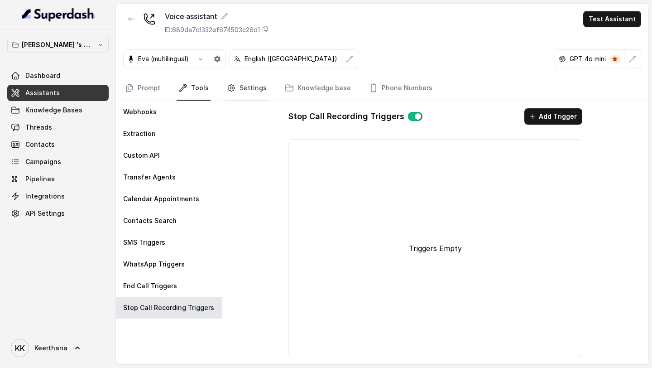
click at [255, 91] on link "Settings" at bounding box center [246, 88] width 43 height 24
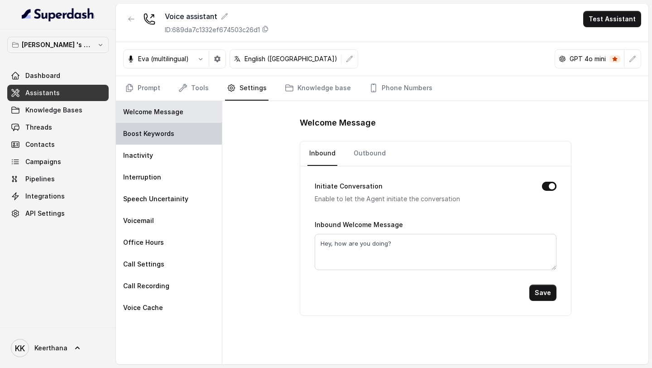
click at [156, 128] on div "Boost Keywords" at bounding box center [169, 134] width 106 height 22
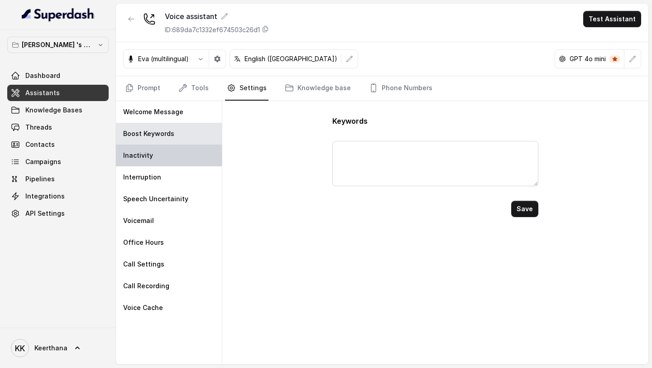
click at [145, 148] on div "Inactivity" at bounding box center [169, 155] width 106 height 22
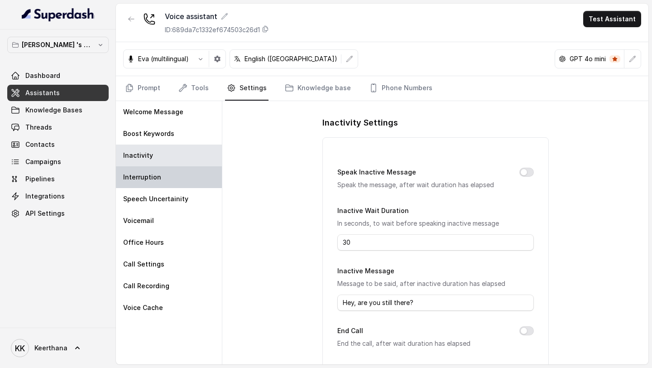
click at [143, 171] on div "Interruption" at bounding box center [169, 177] width 106 height 22
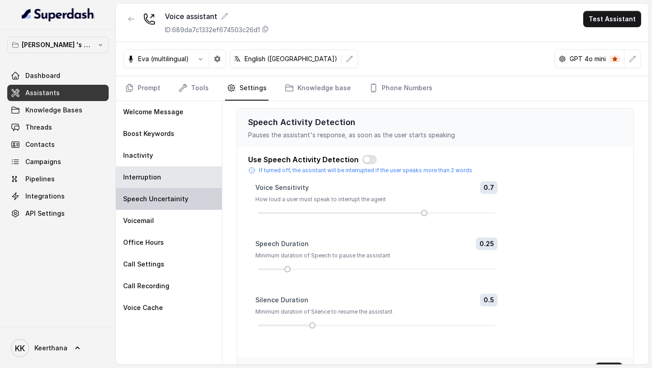
click at [150, 193] on div "Speech Uncertainity" at bounding box center [169, 199] width 106 height 22
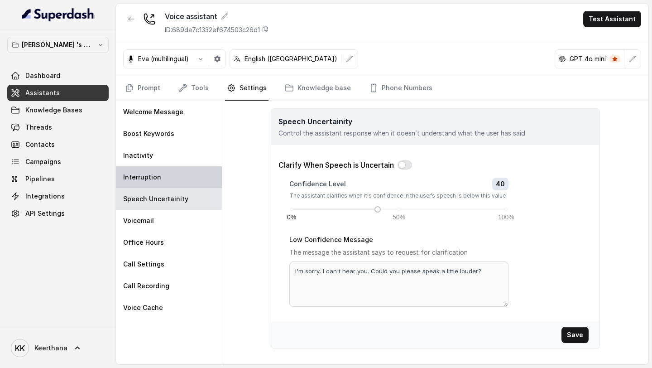
click at [160, 181] on div "Interruption" at bounding box center [169, 177] width 106 height 22
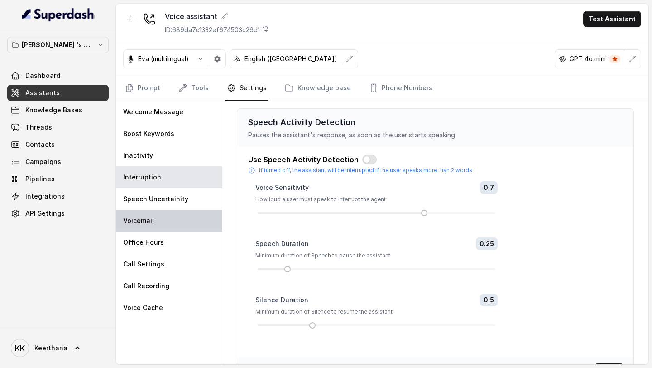
click at [154, 213] on div "Voicemail" at bounding box center [169, 221] width 106 height 22
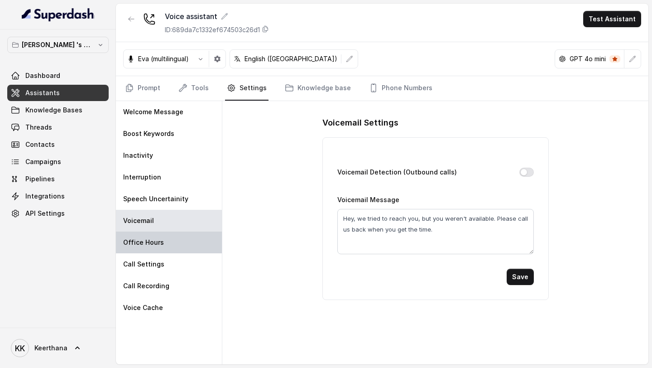
click at [145, 245] on p "Office Hours" at bounding box center [143, 242] width 41 height 9
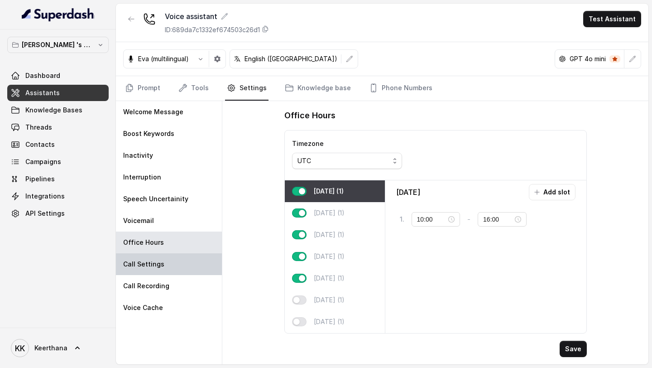
click at [145, 262] on p "Call Settings" at bounding box center [143, 263] width 41 height 9
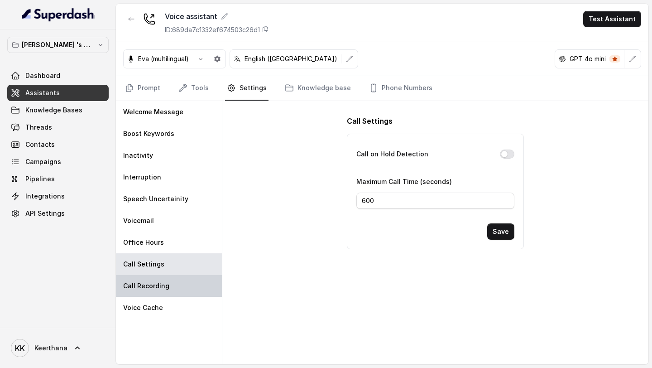
click at [144, 278] on div "Call Recording" at bounding box center [169, 286] width 106 height 22
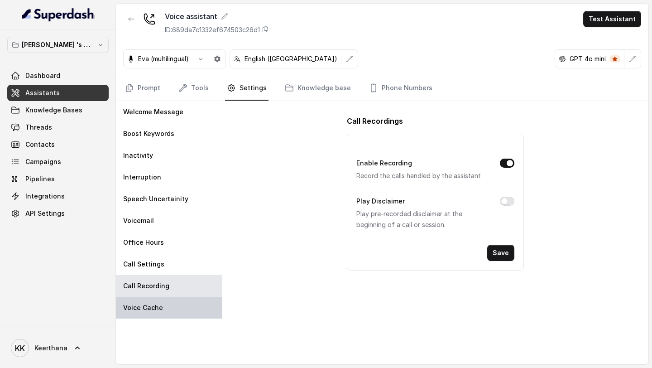
click at [145, 297] on div "Voice Cache" at bounding box center [169, 308] width 106 height 22
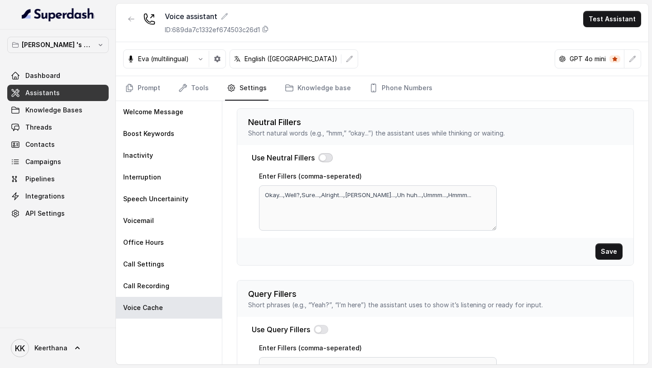
click at [330, 153] on button "button" at bounding box center [325, 157] width 14 height 9
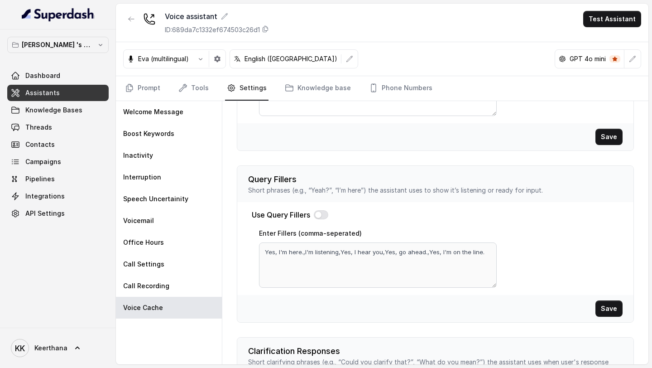
scroll to position [128, 0]
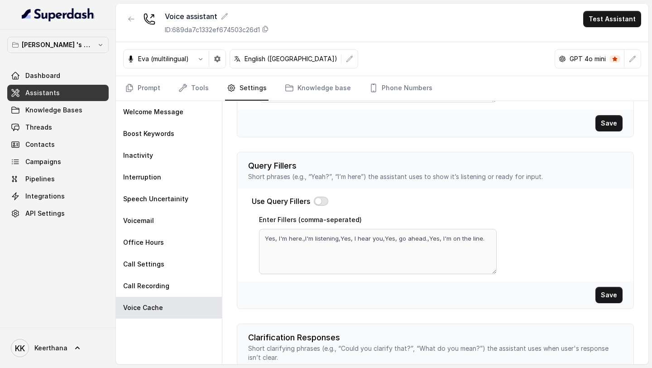
click at [318, 204] on button "button" at bounding box center [321, 201] width 14 height 9
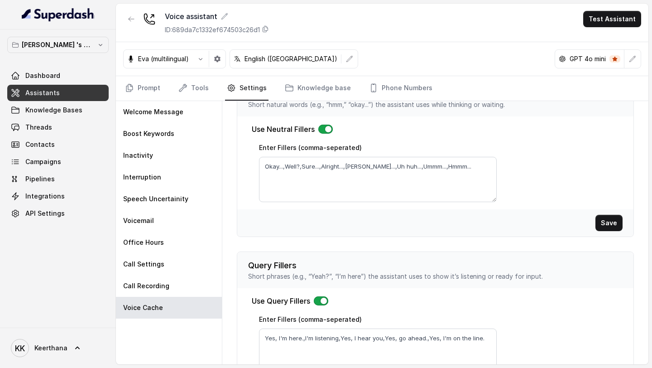
scroll to position [0, 0]
